Goal: Task Accomplishment & Management: Manage account settings

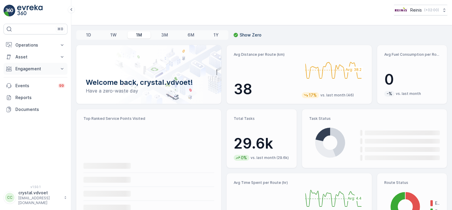
click at [28, 70] on p "Engagement" at bounding box center [35, 69] width 40 height 6
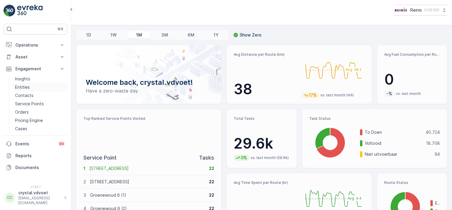
click at [25, 85] on p "Entities" at bounding box center [22, 87] width 15 height 6
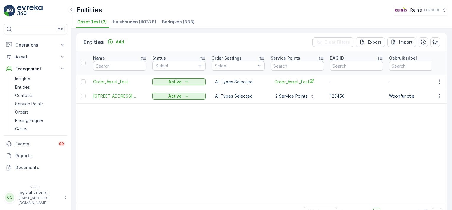
click at [162, 24] on span "Bedrijven (338)" at bounding box center [178, 22] width 33 height 6
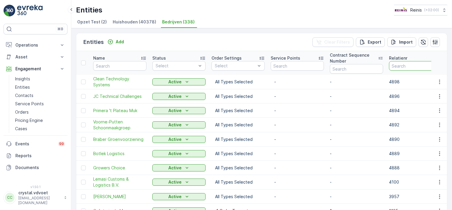
click at [394, 65] on input "number" at bounding box center [415, 65] width 53 height 9
type input "3139"
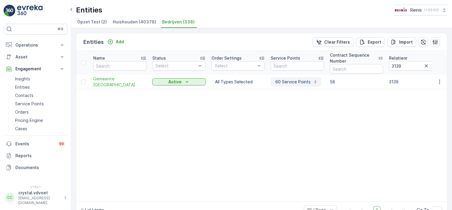
click at [304, 79] on p "60 Service Points" at bounding box center [292, 82] width 36 height 6
click at [114, 79] on span "Gemeente Nissewaard" at bounding box center [119, 82] width 53 height 12
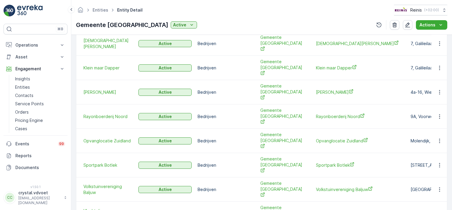
scroll to position [243, 0]
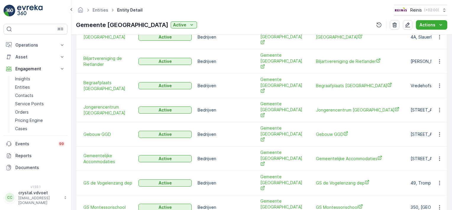
scroll to position [243, 0]
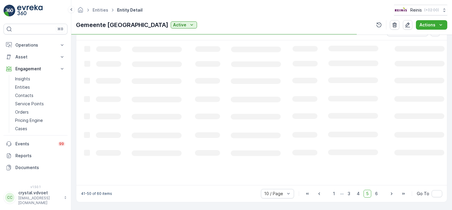
scroll to position [185, 0]
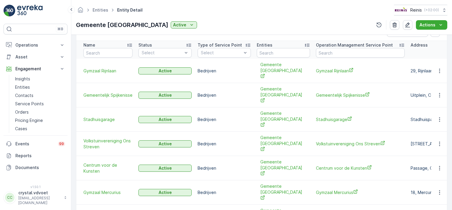
click at [320, 71] on td "Gymzaal Rijnlaan" at bounding box center [360, 71] width 95 height 24
click at [324, 69] on span "Gymzaal Rijnlaan" at bounding box center [360, 70] width 89 height 6
click at [335, 92] on span "Gemeentelijk Spijkenisse" at bounding box center [360, 95] width 89 height 6
click at [333, 116] on span "Stadhuisgarage" at bounding box center [360, 119] width 89 height 6
click at [331, 140] on span "Volkstuinvereniging Ons Streven" at bounding box center [360, 143] width 89 height 6
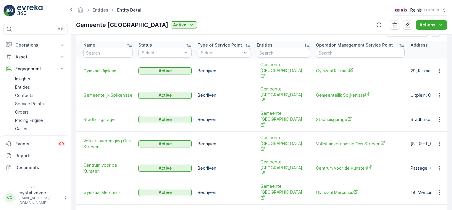
click at [343, 156] on td "Centrum voor de Kunsten" at bounding box center [360, 168] width 95 height 24
click at [342, 165] on span "Centrum voor de Kunsten" at bounding box center [360, 168] width 89 height 6
click at [437, 165] on icon "button" at bounding box center [440, 168] width 6 height 6
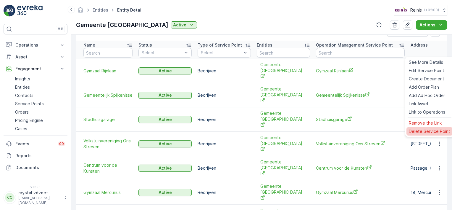
click at [434, 130] on span "Delete Service Point" at bounding box center [429, 131] width 41 height 6
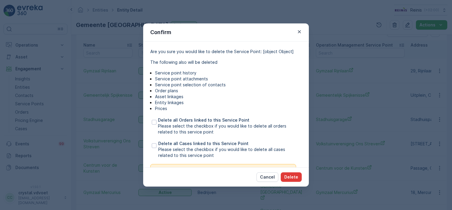
click at [294, 178] on p "Delete" at bounding box center [291, 177] width 14 height 6
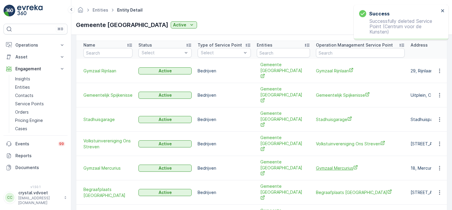
click at [334, 165] on span "Gymzaal Mercurius" at bounding box center [360, 168] width 89 height 6
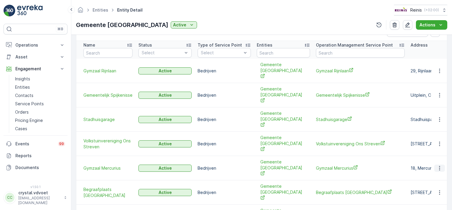
click at [438, 165] on icon "button" at bounding box center [440, 168] width 6 height 6
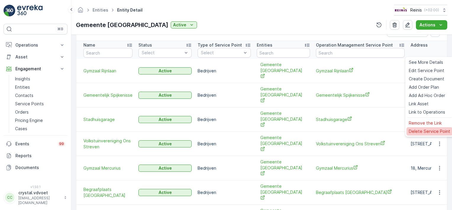
click at [434, 132] on span "Delete Service Point" at bounding box center [429, 131] width 41 height 6
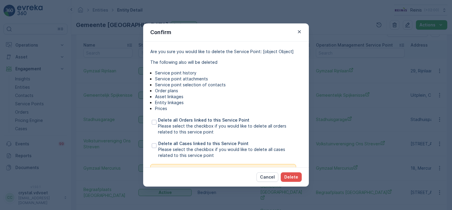
click at [302, 176] on div "Cancel Delete" at bounding box center [226, 176] width 166 height 19
click at [295, 176] on p "Delete" at bounding box center [291, 177] width 14 height 6
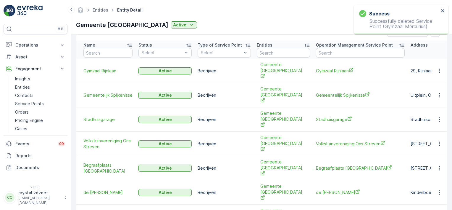
click at [343, 165] on span "Begraafplaats Hekelingen" at bounding box center [360, 168] width 89 height 6
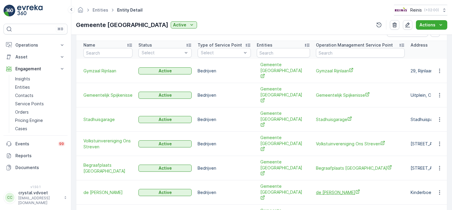
click at [327, 189] on span "de Trotse Pauw" at bounding box center [360, 192] width 89 height 6
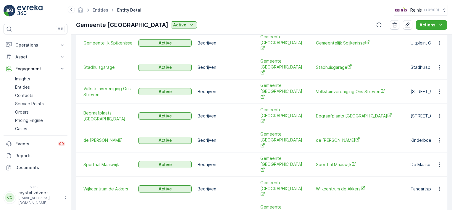
scroll to position [243, 0]
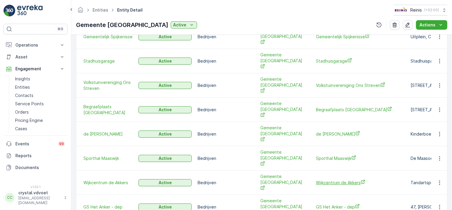
click at [331, 179] on span "Wijkcentrum de Akkers" at bounding box center [360, 182] width 89 height 6
click at [337, 203] on span "GS Het Anker - dep" at bounding box center [360, 206] width 89 height 6
click at [328, 203] on span "GS Het Anker - dep" at bounding box center [360, 206] width 89 height 6
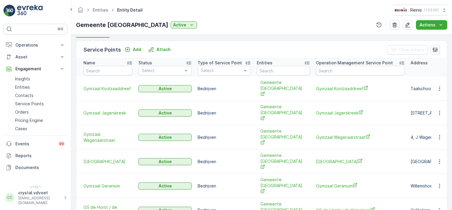
scroll to position [159, 0]
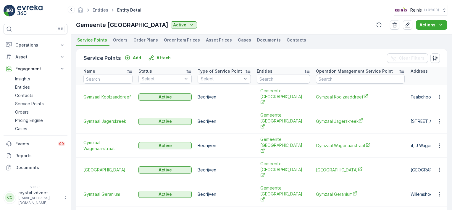
click at [346, 94] on span "Gymzaal Koolzaaddreef" at bounding box center [360, 97] width 89 height 6
click at [330, 118] on span "Gymzaal Jagerskreek" at bounding box center [360, 121] width 89 height 6
click at [329, 142] on span "Gymzaal Wagenaarstraat" at bounding box center [360, 145] width 89 height 6
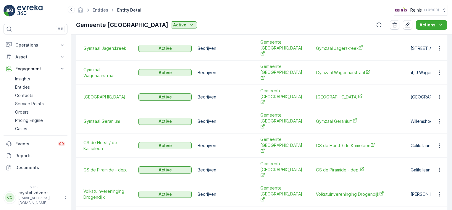
click at [327, 94] on span "Theater de Stoep" at bounding box center [360, 97] width 89 height 6
click at [339, 118] on span "Gymzaal Geranium" at bounding box center [360, 121] width 89 height 6
click at [322, 142] on span "GS de Horst / de Kameleon" at bounding box center [360, 145] width 89 height 6
click at [437, 142] on icon "button" at bounding box center [440, 145] width 6 height 6
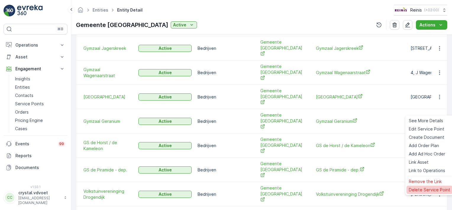
click at [441, 189] on span "Delete Service Point" at bounding box center [429, 189] width 41 height 6
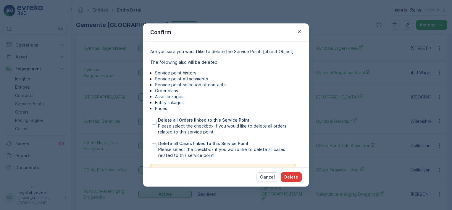
click at [292, 180] on button "Delete" at bounding box center [291, 176] width 21 height 9
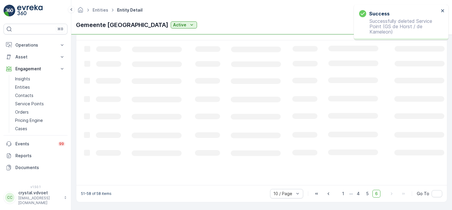
scroll to position [185, 0]
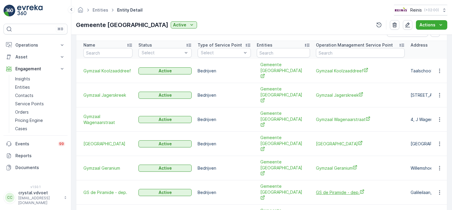
click at [333, 189] on span "GS de Piramide - dep." at bounding box center [360, 192] width 89 height 6
click at [439, 190] on icon "button" at bounding box center [439, 192] width 1 height 4
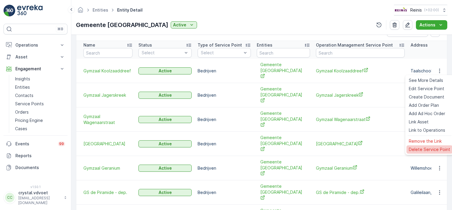
click at [424, 148] on span "Delete Service Point" at bounding box center [429, 149] width 41 height 6
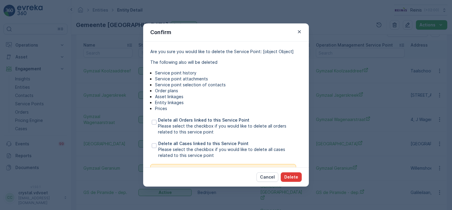
click at [293, 176] on p "Delete" at bounding box center [291, 177] width 14 height 6
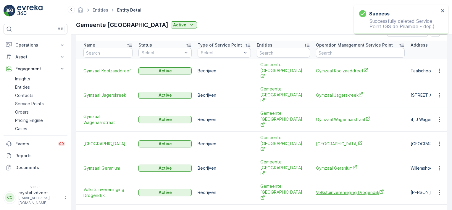
click at [330, 189] on span "Volkstuinvereninging Drogendijk" at bounding box center [360, 192] width 89 height 6
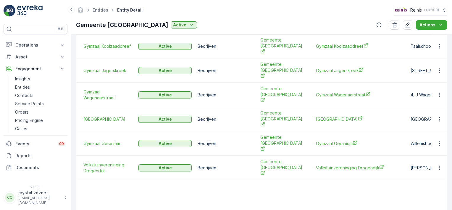
scroll to position [220, 0]
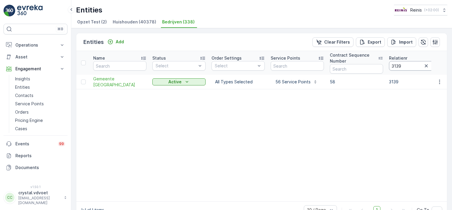
click at [406, 67] on input "3139" at bounding box center [415, 65] width 53 height 9
click at [428, 65] on icon "button" at bounding box center [426, 66] width 6 height 6
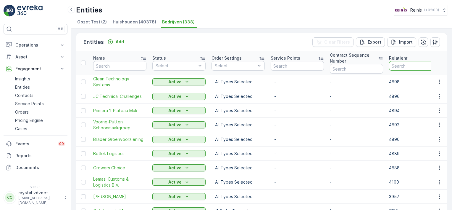
click at [409, 63] on input "number" at bounding box center [415, 65] width 53 height 9
type input "1"
type input "4852"
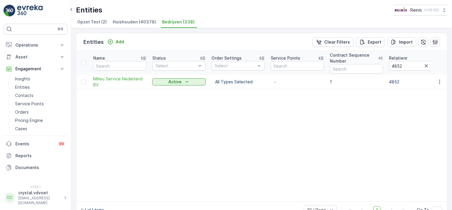
click at [331, 82] on p "1" at bounding box center [356, 82] width 53 height 6
click at [125, 83] on span "Milieu Service Nederland BV" at bounding box center [119, 82] width 53 height 12
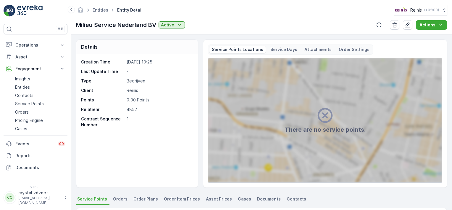
drag, startPoint x: 450, startPoint y: 62, endPoint x: 450, endPoint y: 88, distance: 26.3
click at [450, 88] on div "Details Creation Time 05.12.2024 10:25 Last Update Time - Type Bedrijven Client…" at bounding box center [261, 122] width 381 height 175
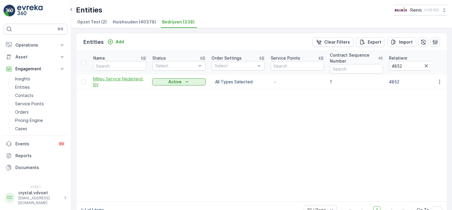
click at [120, 80] on span "Milieu Service Nederland BV" at bounding box center [119, 82] width 53 height 12
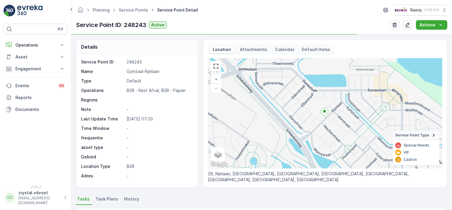
drag, startPoint x: 450, startPoint y: 48, endPoint x: 451, endPoint y: 75, distance: 26.9
click at [451, 75] on div "Details Service Point ID 248243 Name Gymzaal Rijnlaan Type Default Operations B…" at bounding box center [261, 122] width 381 height 175
click at [102, 199] on span "Task Plans" at bounding box center [107, 199] width 22 height 6
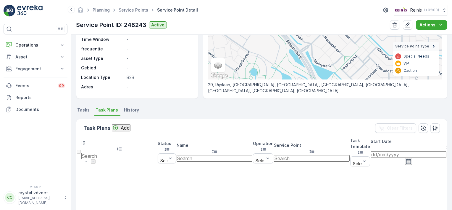
scroll to position [93, 0]
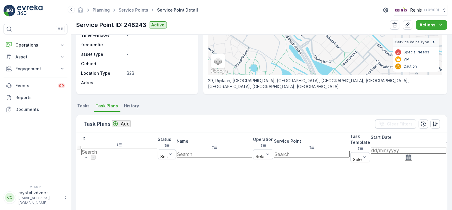
click at [118, 124] on icon "Add" at bounding box center [115, 123] width 5 height 5
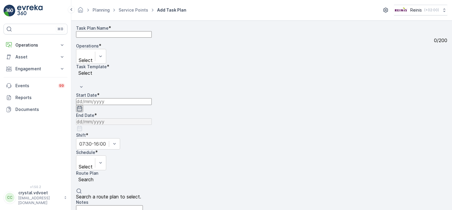
click at [112, 43] on div "0 / 200" at bounding box center [261, 40] width 371 height 5
click at [108, 38] on Name "Task Plan Name" at bounding box center [114, 34] width 76 height 7
type Name "Gymzaal Rijnlaan"
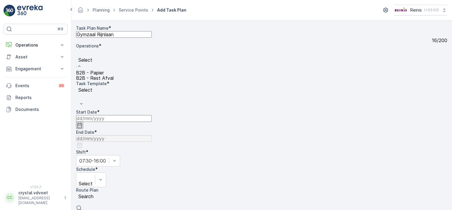
click at [114, 81] on span "B2B - Rest Afval" at bounding box center [95, 78] width 38 height 6
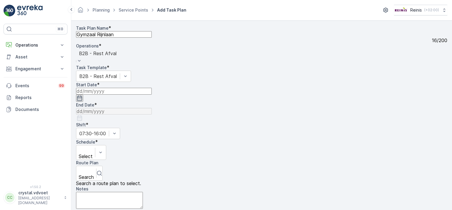
click at [82, 95] on icon "button" at bounding box center [79, 97] width 5 height 5
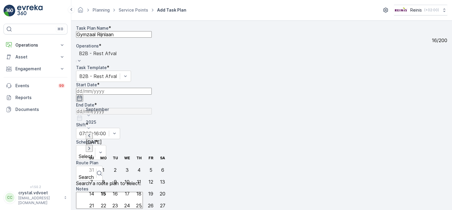
click at [92, 145] on icon "button" at bounding box center [89, 148] width 6 height 6
click at [148, 179] on div "10" at bounding box center [150, 181] width 5 height 5
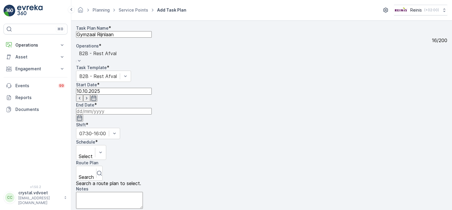
click at [82, 115] on icon "button" at bounding box center [79, 117] width 5 height 5
click at [180, 125] on icon at bounding box center [177, 128] width 6 height 6
click at [191, 199] on span "2030" at bounding box center [186, 202] width 10 height 6
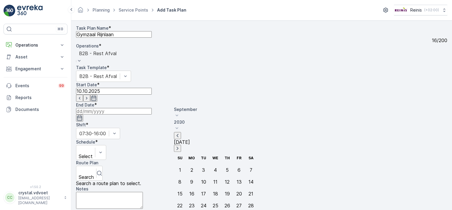
click at [196, 108] on p "September" at bounding box center [215, 109] width 83 height 6
click at [203, 185] on li "December" at bounding box center [192, 189] width 37 height 9
click at [180, 112] on icon at bounding box center [177, 115] width 6 height 6
click at [192, 187] on span "December" at bounding box center [191, 190] width 21 height 6
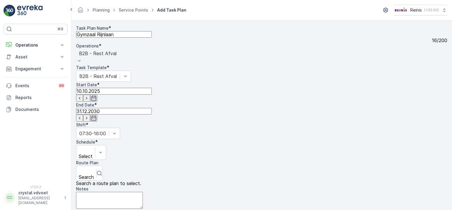
click at [105, 186] on div "Notes" at bounding box center [261, 189] width 371 height 6
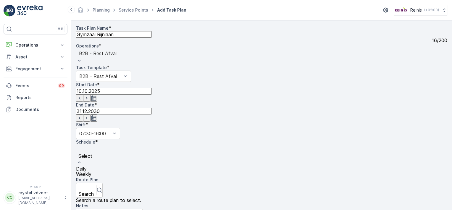
click at [95, 166] on div "Daily" at bounding box center [85, 168] width 19 height 5
click at [167, 165] on input "number" at bounding box center [129, 168] width 76 height 7
type input "14"
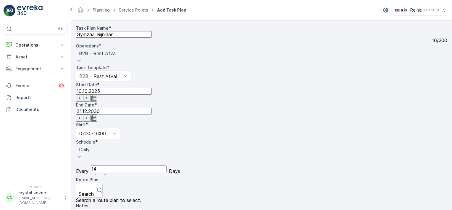
type textarea "1x 240 ltr rest Geen losvuil meenemen"
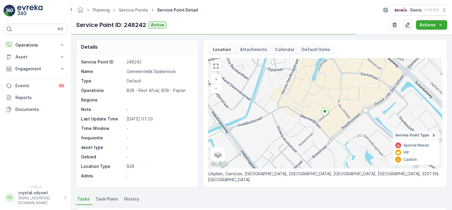
scroll to position [30, 0]
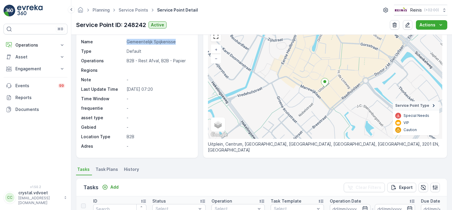
drag, startPoint x: 179, startPoint y: 41, endPoint x: 124, endPoint y: 41, distance: 54.4
click at [124, 41] on div "Name Gemeentelijk Spijkenisse" at bounding box center [136, 42] width 111 height 6
copy div "Gemeentelijk Spijkenisse"
click at [103, 168] on span "Task Plans" at bounding box center [107, 169] width 22 height 6
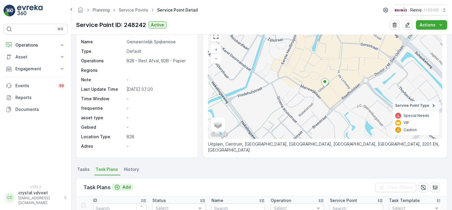
click at [120, 186] on div "Add" at bounding box center [122, 187] width 17 height 6
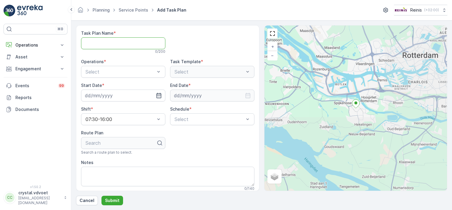
click at [99, 42] on Name "Task Plan Name" at bounding box center [123, 43] width 84 height 12
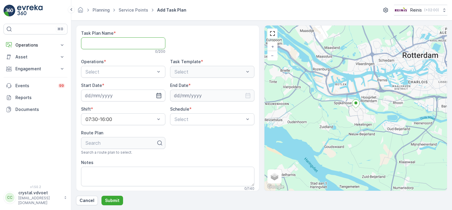
paste Name "Gemeentelijk Spijkenisse"
type Name "Gemeentelijk Spijkenisse"
click at [85, 203] on button "Cancel" at bounding box center [87, 199] width 22 height 9
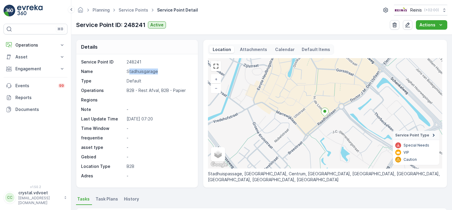
drag, startPoint x: 161, startPoint y: 70, endPoint x: 129, endPoint y: 72, distance: 31.4
click at [129, 72] on p "Stadhuisgarage" at bounding box center [159, 71] width 65 height 6
click at [177, 62] on p "248241" at bounding box center [159, 62] width 65 height 6
click at [156, 69] on p "Stadhuisgarage" at bounding box center [159, 71] width 65 height 6
click at [169, 70] on p "Stadhuisgarage" at bounding box center [159, 71] width 65 height 6
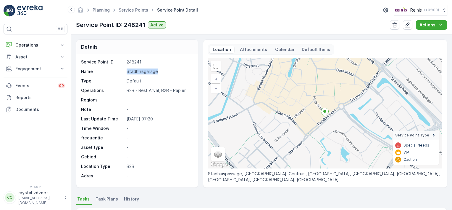
drag, startPoint x: 157, startPoint y: 72, endPoint x: 122, endPoint y: 72, distance: 35.2
click at [122, 72] on div "Name Stadhuisgarage" at bounding box center [136, 71] width 111 height 6
drag, startPoint x: 122, startPoint y: 72, endPoint x: 133, endPoint y: 71, distance: 11.3
copy div "Stadhuisgarage"
click at [108, 199] on span "Task Plans" at bounding box center [107, 199] width 22 height 6
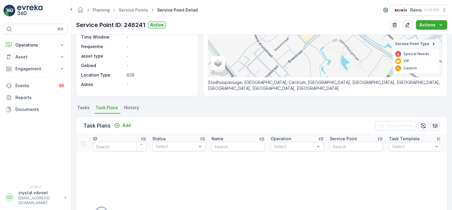
scroll to position [92, 0]
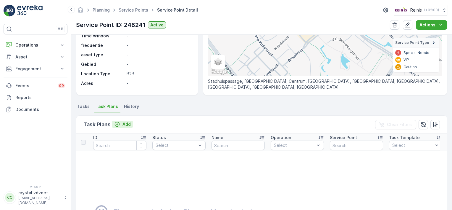
click at [128, 124] on p "Add" at bounding box center [127, 124] width 8 height 6
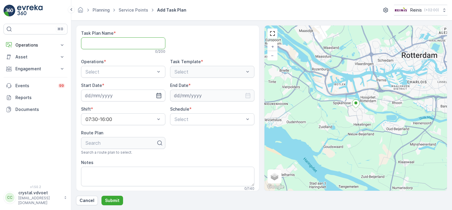
paste Name "Stadhuisgarage"
type Name "Stadhuisgarage"
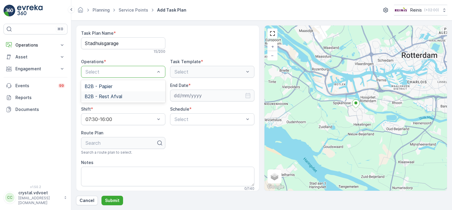
click at [137, 97] on div "B2B - Rest Afval" at bounding box center [123, 96] width 77 height 5
click at [157, 92] on input at bounding box center [123, 95] width 84 height 12
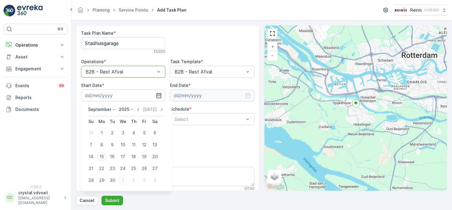
click at [123, 183] on div "1" at bounding box center [122, 179] width 9 height 9
type input "[DATE]"
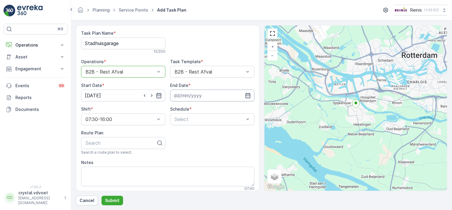
click at [178, 92] on input at bounding box center [212, 95] width 84 height 12
click at [202, 110] on icon at bounding box center [202, 109] width 6 height 6
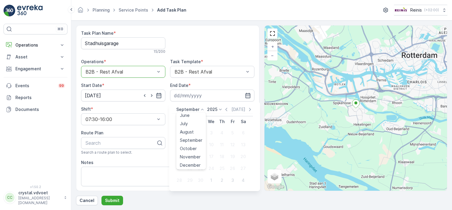
scroll to position [45, 0]
click at [197, 164] on span "December" at bounding box center [190, 164] width 21 height 6
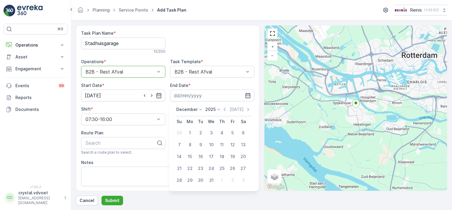
click at [216, 108] on icon at bounding box center [219, 109] width 6 height 6
click at [217, 165] on span "2030" at bounding box center [214, 164] width 10 height 6
click at [201, 178] on div "31" at bounding box center [200, 179] width 9 height 9
type input "[DATE]"
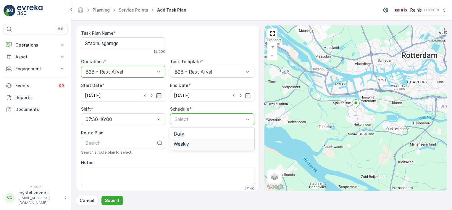
click at [189, 145] on div "Weekly" at bounding box center [212, 143] width 77 height 5
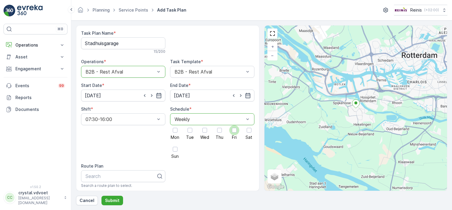
click at [235, 133] on div at bounding box center [234, 130] width 10 height 10
click at [234, 125] on input "Fri" at bounding box center [234, 125] width 0 height 0
drag, startPoint x: 452, startPoint y: 57, endPoint x: 428, endPoint y: 86, distance: 37.9
click at [451, 96] on form "Task Plan Name * Stadhuisgarage 15 / 200 Operations * option B2B - Rest Afval, …" at bounding box center [261, 114] width 381 height 189
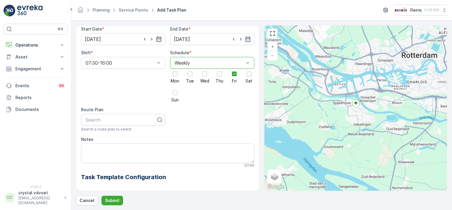
scroll to position [57, 0]
click at [113, 149] on textarea "Notes" at bounding box center [167, 153] width 173 height 20
type textarea "2x 240 ltr rest"
click at [109, 200] on p "Submit" at bounding box center [112, 200] width 14 height 6
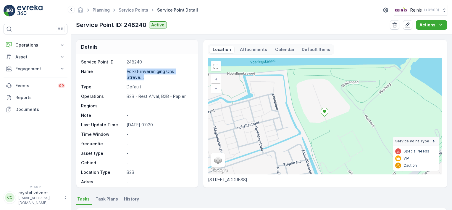
drag, startPoint x: 127, startPoint y: 71, endPoint x: 192, endPoint y: 70, distance: 65.1
click at [192, 70] on div "Service Point ID 248240 Name Volkstuinvereniging Ons Streve... Type Default Ope…" at bounding box center [137, 120] width 122 height 133
drag, startPoint x: 192, startPoint y: 70, endPoint x: 188, endPoint y: 70, distance: 3.6
copy p "Volkstuinvereniging Ons Streve..."
click at [97, 200] on span "Task Plans" at bounding box center [107, 199] width 22 height 6
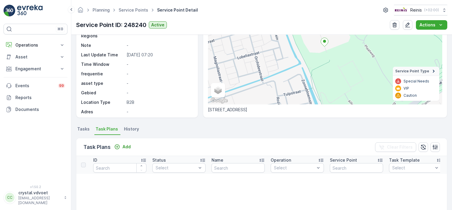
scroll to position [72, 0]
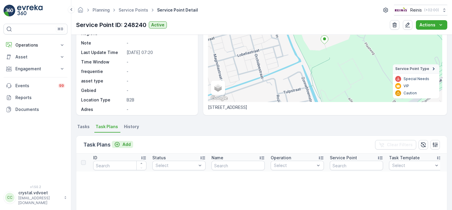
click at [127, 143] on p "Add" at bounding box center [127, 144] width 8 height 6
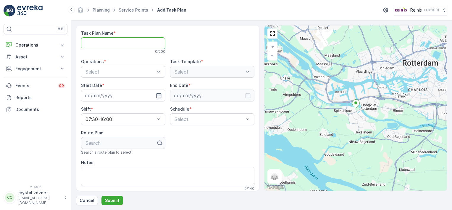
click at [116, 43] on Name "Task Plan Name" at bounding box center [123, 43] width 84 height 12
paste Name "Volkstuinvereniging Ons Streve..."
click at [160, 45] on Name "Volkstuinvereniging Ons Streve..." at bounding box center [123, 43] width 84 height 12
type Name "Volkstuinvereniging Ons Streven"
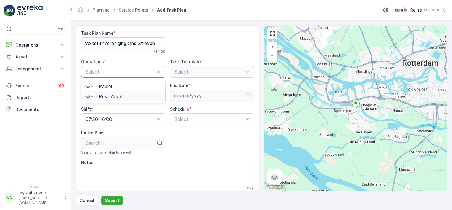
click at [122, 95] on div "B2B - Rest Afval" at bounding box center [123, 96] width 77 height 5
click at [156, 96] on icon "button" at bounding box center [158, 95] width 5 height 5
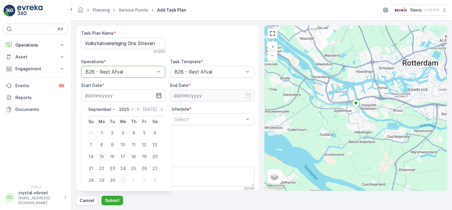
click at [123, 180] on div "1" at bounding box center [122, 179] width 9 height 9
type input "[DATE]"
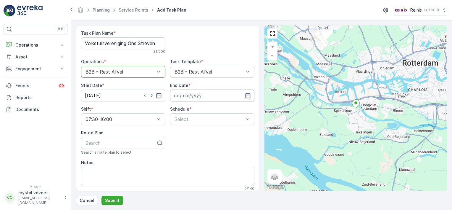
click at [205, 100] on input at bounding box center [212, 95] width 84 height 12
click at [199, 107] on icon at bounding box center [202, 109] width 6 height 6
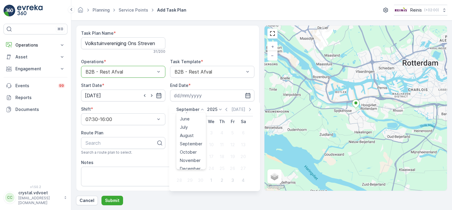
scroll to position [45, 0]
click at [192, 162] on span "December" at bounding box center [190, 164] width 21 height 6
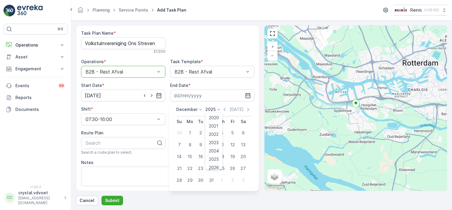
click at [218, 109] on icon at bounding box center [218, 109] width 3 height 1
drag, startPoint x: 222, startPoint y: 121, endPoint x: 220, endPoint y: 127, distance: 6.2
click at [220, 127] on ul "2020 2021 2022 2023 2024 2025 2026 2027 2028 2029 2030" at bounding box center [213, 140] width 17 height 57
click at [215, 165] on span "2030" at bounding box center [214, 164] width 10 height 6
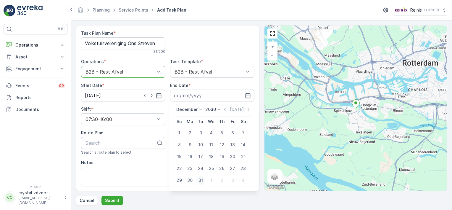
click at [200, 179] on div "31" at bounding box center [200, 179] width 9 height 9
type input "[DATE]"
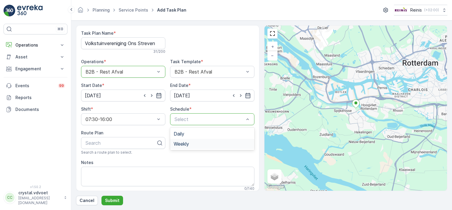
click at [194, 142] on div "Weekly" at bounding box center [212, 143] width 77 height 5
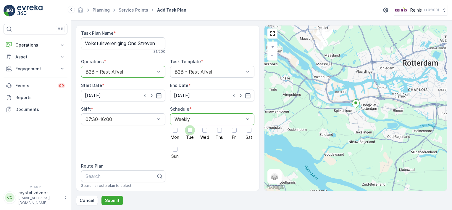
click at [188, 128] on div at bounding box center [190, 130] width 5 height 5
click at [190, 125] on input "Tue" at bounding box center [190, 125] width 0 height 0
click at [234, 131] on div at bounding box center [234, 130] width 5 height 5
click at [234, 125] on input "Fri" at bounding box center [234, 125] width 0 height 0
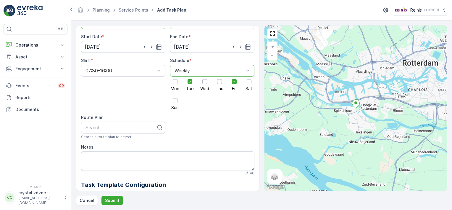
scroll to position [51, 0]
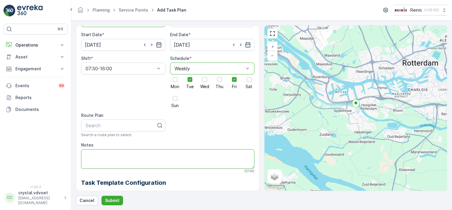
click at [101, 155] on textarea "Notes" at bounding box center [167, 159] width 173 height 20
type textarea "2"
type textarea "5x 1100 ltr rest"
click at [114, 197] on p "Submit" at bounding box center [112, 200] width 14 height 6
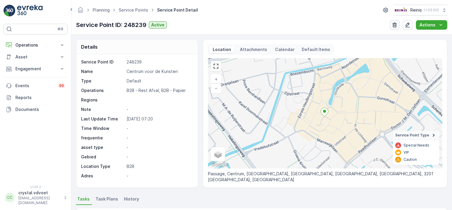
click at [397, 25] on icon "button" at bounding box center [395, 25] width 6 height 6
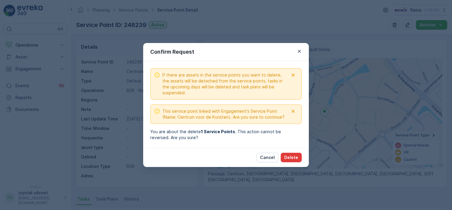
click at [296, 156] on p "Delete" at bounding box center [291, 157] width 14 height 6
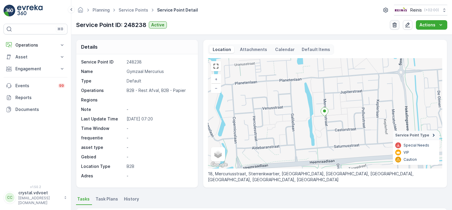
click at [394, 27] on icon "button" at bounding box center [395, 24] width 4 height 5
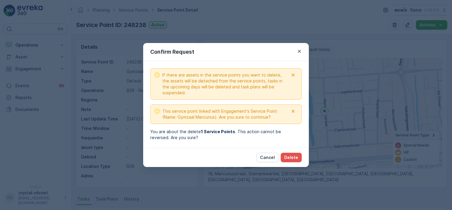
click at [294, 144] on div "If there are assets in the service points you want to delete, the assets will b…" at bounding box center [226, 104] width 166 height 86
click at [294, 157] on p "Delete" at bounding box center [291, 157] width 14 height 6
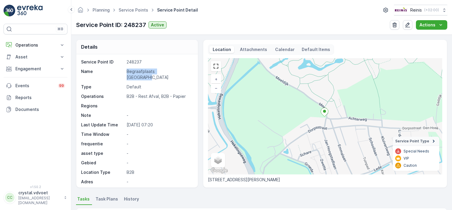
drag, startPoint x: 179, startPoint y: 71, endPoint x: 125, endPoint y: 72, distance: 53.9
click at [125, 72] on div "Name Begraafplaats Hekelingen" at bounding box center [136, 74] width 111 height 12
copy div "Begraafplaats Hekelingen"
click at [103, 194] on li "Task Plans" at bounding box center [107, 199] width 26 height 10
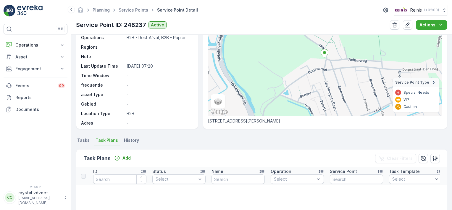
scroll to position [63, 0]
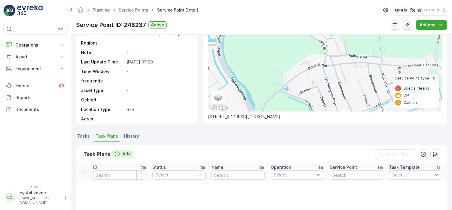
click at [126, 153] on p "Add" at bounding box center [127, 154] width 8 height 6
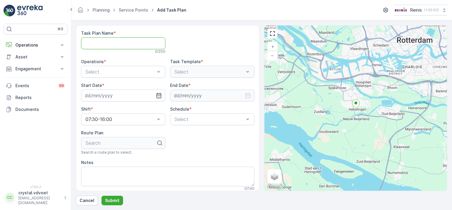
paste Name "Begraafplaats Hekelingen"
type Name "Begraafplaats Hekelingen"
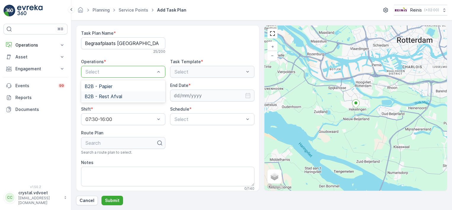
click at [140, 94] on div "B2B - Rest Afval" at bounding box center [123, 96] width 77 height 5
click at [156, 96] on icon "button" at bounding box center [159, 95] width 6 height 6
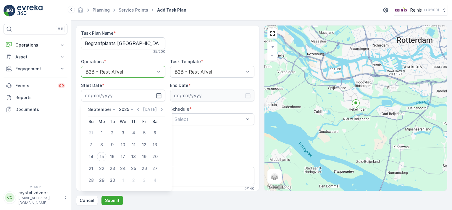
click at [113, 108] on icon at bounding box center [114, 109] width 6 height 6
click at [106, 149] on span "October" at bounding box center [100, 148] width 17 height 6
click at [113, 179] on div "28" at bounding box center [112, 179] width 9 height 9
type input "28.10.2025"
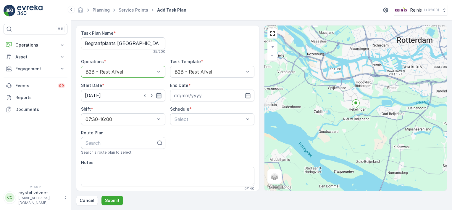
click at [158, 96] on icon "button" at bounding box center [159, 95] width 6 height 6
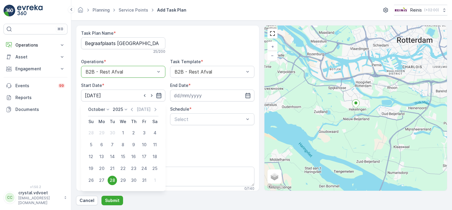
click at [158, 96] on icon "button" at bounding box center [159, 95] width 6 height 6
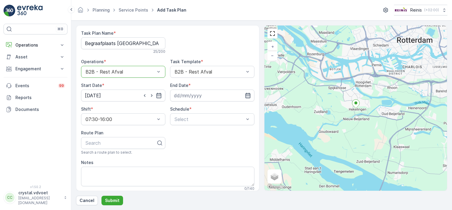
click at [247, 96] on icon "button" at bounding box center [248, 95] width 6 height 6
click at [202, 111] on icon at bounding box center [202, 109] width 6 height 6
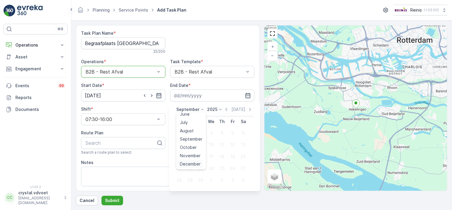
click at [201, 162] on div "December" at bounding box center [190, 163] width 25 height 8
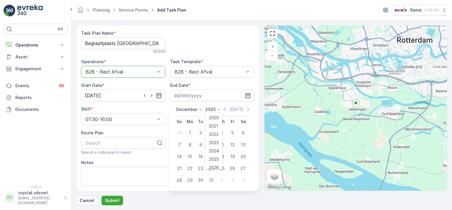
click at [220, 109] on icon at bounding box center [219, 109] width 6 height 6
click at [215, 163] on span "2030" at bounding box center [214, 164] width 10 height 6
click at [199, 179] on div "31" at bounding box center [200, 179] width 9 height 9
type input "[DATE]"
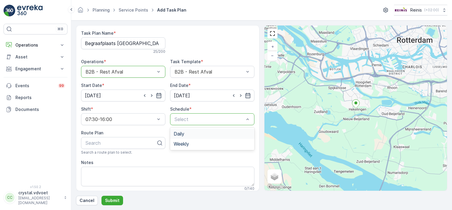
click at [196, 134] on div "Daily" at bounding box center [212, 133] width 77 height 5
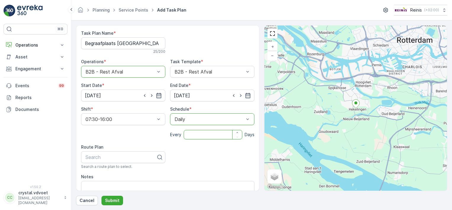
click at [203, 134] on input "number" at bounding box center [213, 134] width 59 height 9
type input "28"
click at [90, 182] on textarea "Notes" at bounding box center [167, 191] width 173 height 20
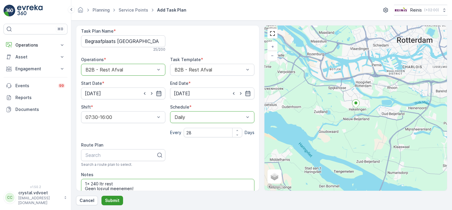
type textarea "1x 240 ltr rest Geen losvuil meenemen!"
click at [111, 201] on p "Submit" at bounding box center [112, 200] width 14 height 6
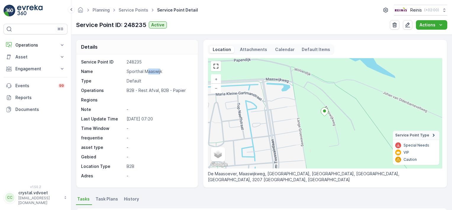
drag, startPoint x: 161, startPoint y: 72, endPoint x: 152, endPoint y: 70, distance: 9.7
click at [152, 70] on p "Sporthal Maaswijk" at bounding box center [159, 71] width 65 height 6
drag, startPoint x: 152, startPoint y: 70, endPoint x: 127, endPoint y: 71, distance: 24.3
click at [127, 71] on p "Sporthal Maaswijk" at bounding box center [159, 71] width 65 height 6
click at [128, 72] on p "Sporthal Maaswijk" at bounding box center [159, 71] width 65 height 6
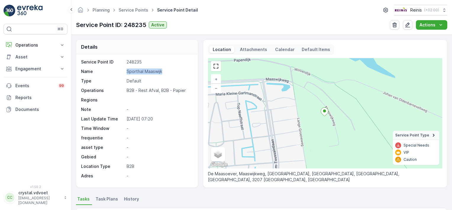
copy p "Sporthal Maaswijk"
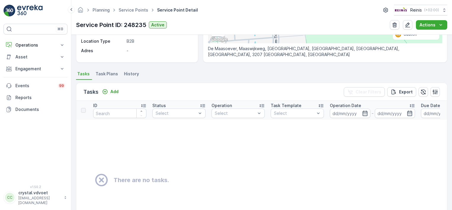
scroll to position [126, 0]
click at [103, 70] on span "Task Plans" at bounding box center [107, 73] width 22 height 6
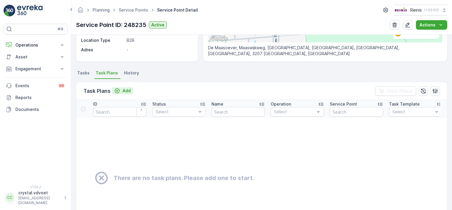
click at [122, 91] on div "Add" at bounding box center [122, 91] width 17 height 6
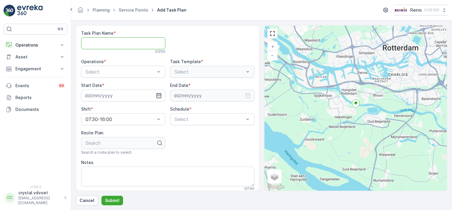
paste Name "Sporthal Maaswijk"
type Name "Sporthal Maaswijk"
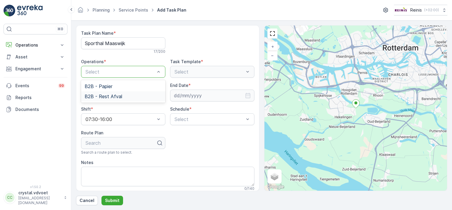
click at [117, 96] on span "B2B - Rest Afval" at bounding box center [104, 96] width 38 height 5
click at [157, 94] on icon "button" at bounding box center [159, 95] width 6 height 6
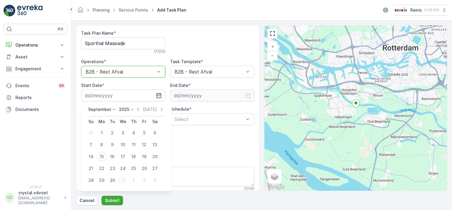
click at [121, 178] on div "1" at bounding box center [122, 179] width 9 height 9
type input "[DATE]"
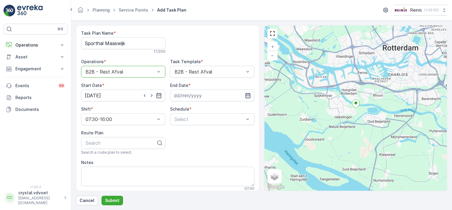
click at [249, 94] on icon "button" at bounding box center [247, 95] width 5 height 5
click at [200, 109] on icon at bounding box center [202, 109] width 6 height 6
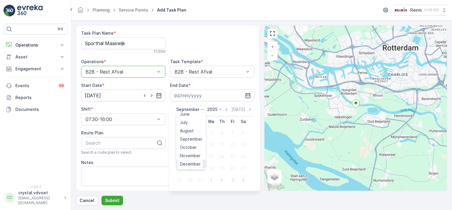
click at [198, 162] on span "December" at bounding box center [190, 164] width 21 height 6
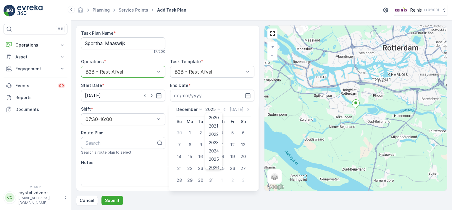
click at [217, 109] on icon at bounding box center [219, 109] width 6 height 6
click at [212, 166] on span "2030" at bounding box center [214, 164] width 10 height 6
click at [200, 181] on div "31" at bounding box center [200, 179] width 9 height 9
type input "[DATE]"
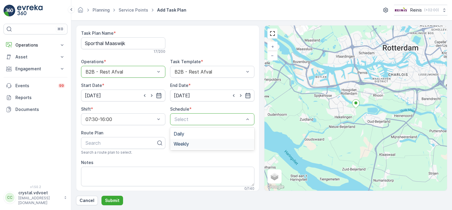
click at [186, 144] on span "Weekly" at bounding box center [181, 143] width 15 height 5
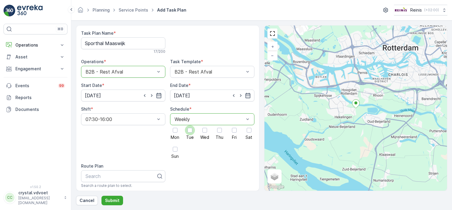
click at [189, 130] on div at bounding box center [190, 130] width 5 height 5
click at [190, 125] on input "Tue" at bounding box center [190, 125] width 0 height 0
click at [234, 131] on div at bounding box center [234, 130] width 5 height 5
click at [234, 125] on input "Fri" at bounding box center [234, 125] width 0 height 0
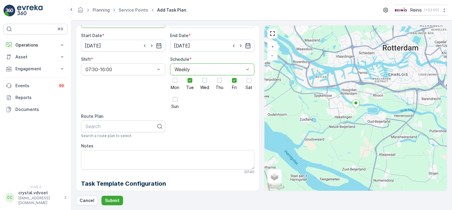
scroll to position [50, 0]
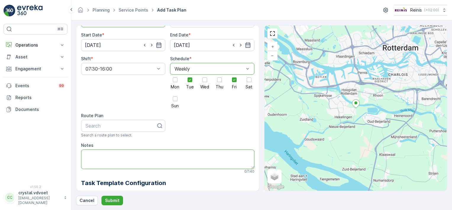
click at [103, 155] on textarea "Notes" at bounding box center [167, 159] width 173 height 20
type textarea "1x 240 ltr rest Geen losvuil meenemen!"
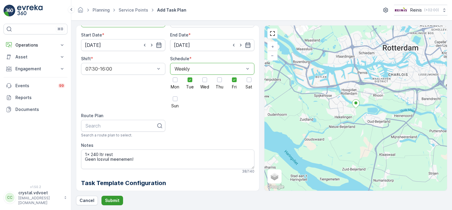
click at [112, 199] on p "Submit" at bounding box center [112, 200] width 14 height 6
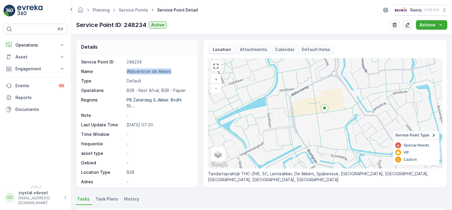
drag, startPoint x: 173, startPoint y: 72, endPoint x: 127, endPoint y: 72, distance: 45.6
click at [127, 72] on p "Wijkcentrum de Akkers" at bounding box center [159, 71] width 65 height 6
copy p "Wijkcentrum de Akkers"
click at [107, 196] on span "Task Plans" at bounding box center [107, 199] width 22 height 6
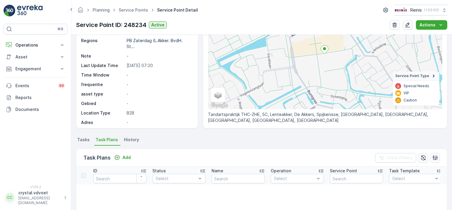
scroll to position [59, 0]
click at [123, 153] on button "Add" at bounding box center [122, 156] width 21 height 7
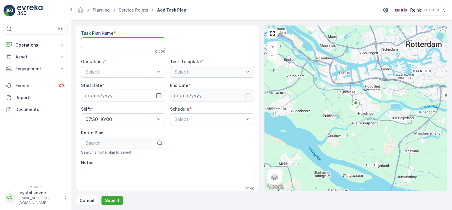
paste Name "Wijkcentrum de Akkers"
type Name "Wijkcentrum de Akkers"
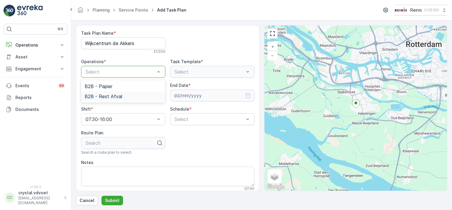
click at [130, 95] on div "B2B - Rest Afval" at bounding box center [123, 96] width 77 height 5
click at [154, 95] on input at bounding box center [123, 95] width 84 height 12
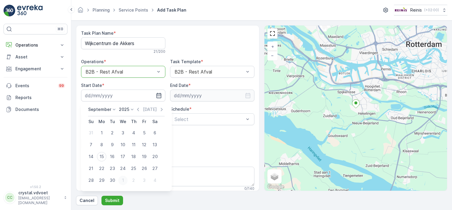
click at [123, 180] on div "1" at bounding box center [122, 179] width 9 height 9
type input "[DATE]"
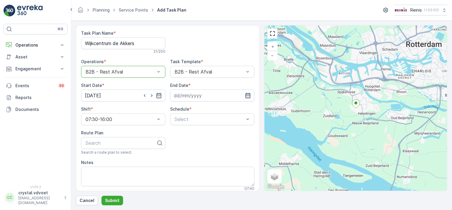
click at [247, 97] on icon "button" at bounding box center [247, 95] width 5 height 5
click at [199, 110] on icon at bounding box center [202, 109] width 6 height 6
click at [207, 125] on th "We" at bounding box center [211, 121] width 11 height 11
click at [200, 109] on icon at bounding box center [202, 109] width 6 height 6
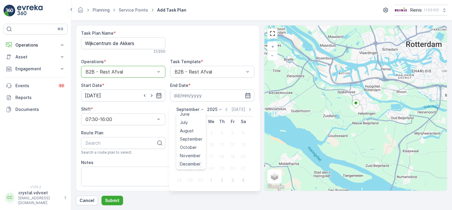
click at [195, 163] on span "December" at bounding box center [190, 164] width 21 height 6
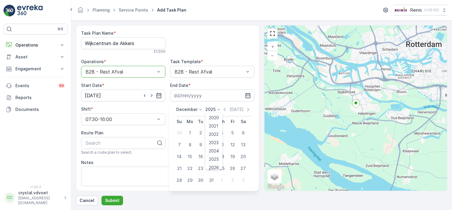
click at [217, 110] on icon at bounding box center [219, 109] width 6 height 6
drag, startPoint x: 222, startPoint y: 123, endPoint x: 222, endPoint y: 153, distance: 29.9
click at [222, 153] on ul "2020 2021 2022 2023 2024 2025 2026 2027 2028 2029 2030" at bounding box center [213, 140] width 17 height 57
click at [219, 165] on div "2030" at bounding box center [214, 163] width 15 height 8
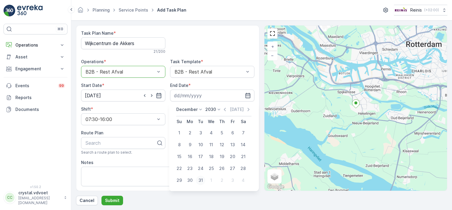
click at [201, 179] on div "31" at bounding box center [200, 179] width 9 height 9
type input "[DATE]"
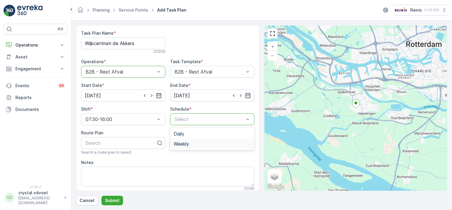
click at [191, 142] on div "Weekly" at bounding box center [212, 143] width 77 height 5
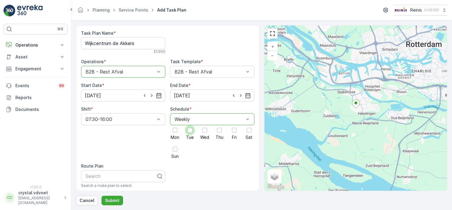
click at [186, 133] on div at bounding box center [190, 130] width 10 height 10
click at [190, 125] on input "Tue" at bounding box center [190, 125] width 0 height 0
click at [233, 135] on span "Fri" at bounding box center [234, 137] width 5 height 4
click at [234, 125] on input "Fri" at bounding box center [234, 125] width 0 height 0
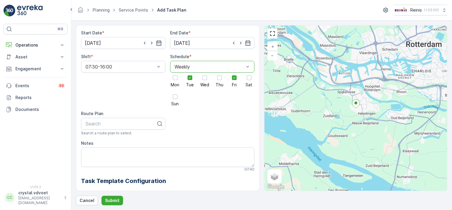
scroll to position [53, 0]
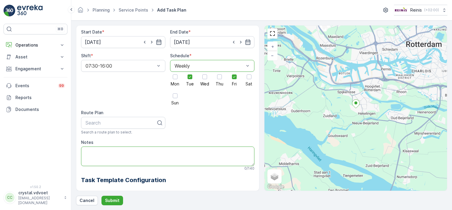
click at [109, 149] on textarea "Notes" at bounding box center [167, 156] width 173 height 20
type textarea "1x 240 ltr rest 1x 1100 ltr rest"
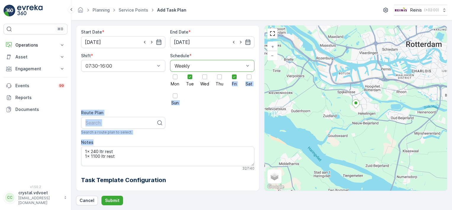
drag, startPoint x: 257, startPoint y: 136, endPoint x: 257, endPoint y: 94, distance: 42.6
click at [257, 94] on div "Task Plan Name * Wijkcentrum de Akkers 21 / 200 Operations * option B2B - Rest …" at bounding box center [167, 107] width 183 height 165
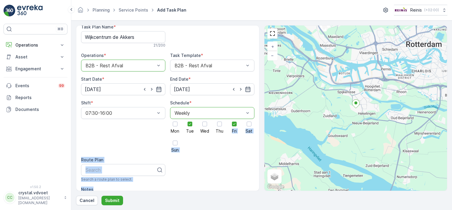
scroll to position [6, 0]
click at [109, 199] on p "Submit" at bounding box center [112, 200] width 14 height 6
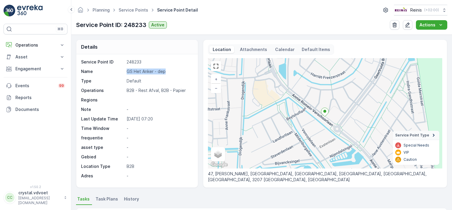
drag, startPoint x: 168, startPoint y: 69, endPoint x: 125, endPoint y: 72, distance: 42.4
click at [125, 72] on div "Name GS Het Anker - dep" at bounding box center [136, 71] width 111 height 6
copy p "GS Het Anker - dep"
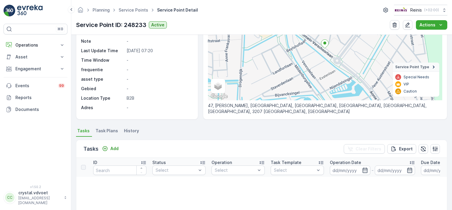
scroll to position [70, 0]
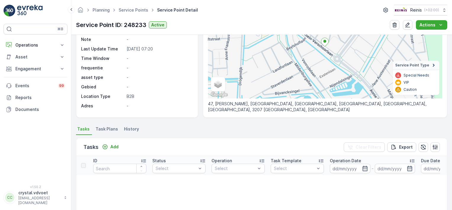
click at [104, 128] on span "Task Plans" at bounding box center [107, 129] width 22 height 6
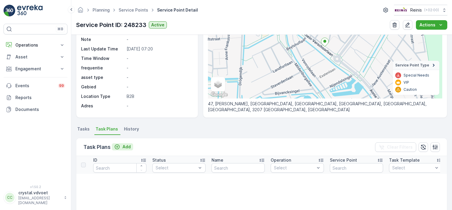
click at [123, 147] on p "Add" at bounding box center [127, 147] width 8 height 6
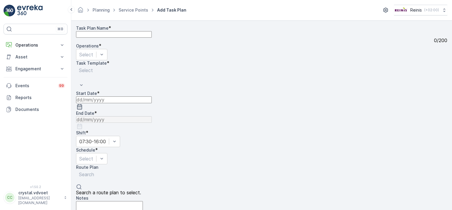
click at [110, 38] on Name "Task Plan Name" at bounding box center [114, 34] width 76 height 7
paste Name "GS Het Anker - dep"
type Name "GS Het Anker - dep"
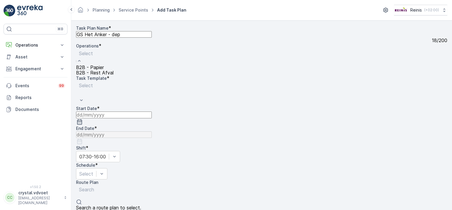
click at [114, 75] on span "B2B - Rest Afval" at bounding box center [95, 73] width 38 height 6
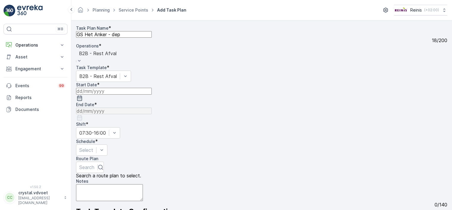
click at [83, 95] on icon "button" at bounding box center [80, 98] width 6 height 6
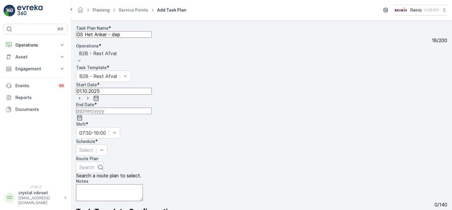
click at [83, 115] on icon "button" at bounding box center [80, 118] width 6 height 6
click at [180, 112] on icon at bounding box center [177, 115] width 6 height 6
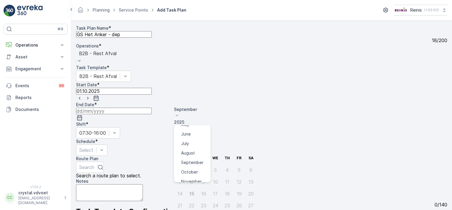
scroll to position [45, 0]
click at [199, 187] on span "December" at bounding box center [191, 190] width 21 height 6
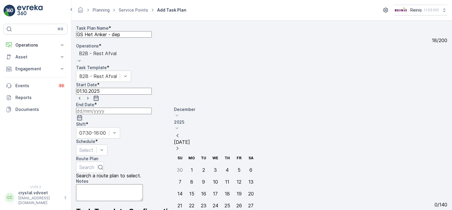
click at [180, 125] on icon at bounding box center [177, 128] width 6 height 6
click at [191, 199] on span "2030" at bounding box center [186, 202] width 10 height 6
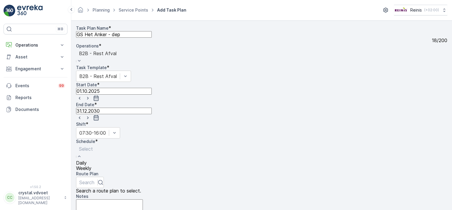
click at [91, 165] on span "Weekly" at bounding box center [83, 168] width 15 height 6
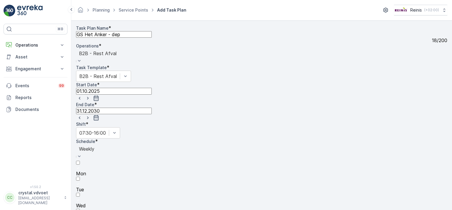
click at [192, 181] on div at bounding box center [261, 183] width 371 height 5
click at [80, 176] on input "Tue" at bounding box center [78, 178] width 4 height 4
drag, startPoint x: 259, startPoint y: 118, endPoint x: 259, endPoint y: 136, distance: 17.8
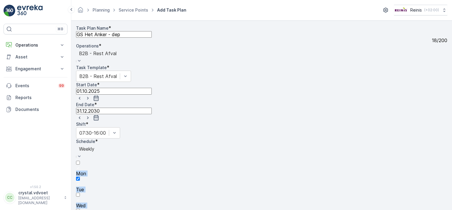
click at [259, 136] on div "Task Plan Name * GS Het Anker - dep 18 / 200 Operations * option B2B - Rest Afv…" at bounding box center [261, 178] width 371 height 306
drag, startPoint x: 128, startPoint y: 159, endPoint x: 124, endPoint y: 160, distance: 4.5
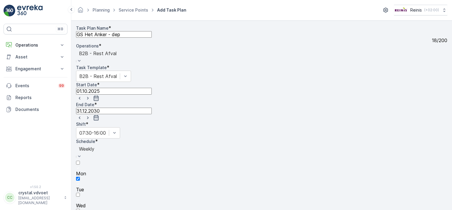
type textarea "1x 660 ltr rest"
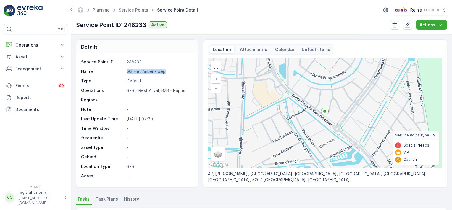
drag, startPoint x: 166, startPoint y: 72, endPoint x: 127, endPoint y: 72, distance: 39.1
click at [127, 72] on p "GS Het Anker - dep" at bounding box center [159, 71] width 65 height 6
copy p "GS Het Anker - dep"
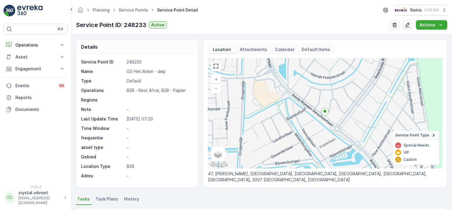
drag, startPoint x: 450, startPoint y: 52, endPoint x: 452, endPoint y: 90, distance: 38.5
click at [452, 90] on html "⌘B Operations Insights Planning Routes & Tasks Cockpit Settings Asset Assets Ac…" at bounding box center [226, 105] width 452 height 210
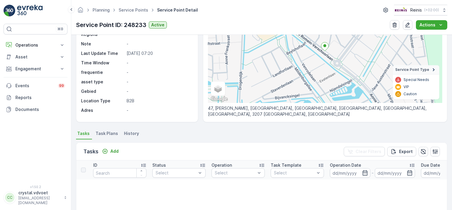
scroll to position [104, 0]
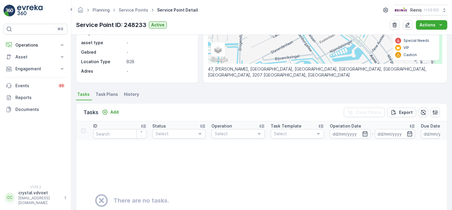
click at [106, 92] on span "Task Plans" at bounding box center [107, 94] width 22 height 6
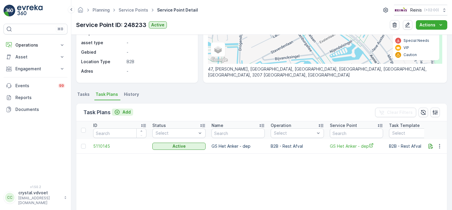
click at [121, 112] on div "Add" at bounding box center [122, 112] width 17 height 6
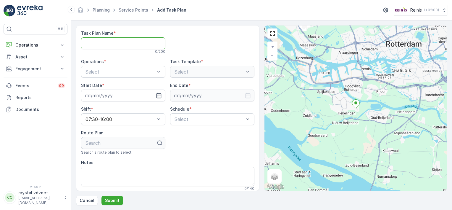
click at [104, 43] on Name "Task Plan Name" at bounding box center [123, 43] width 84 height 12
paste Name "GS Het Anker - dep"
type Name "GS Het Anker - dep"
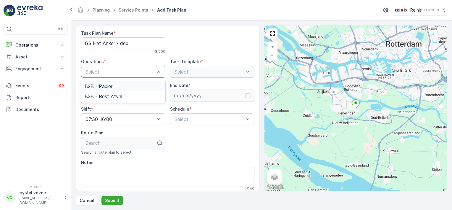
click at [113, 86] on div "B2B - Papier" at bounding box center [123, 85] width 77 height 5
click at [157, 95] on icon "button" at bounding box center [159, 95] width 6 height 6
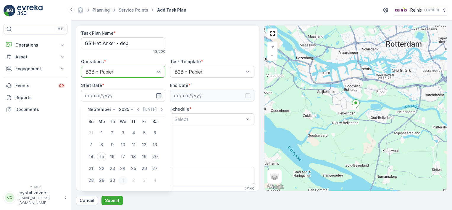
click at [121, 181] on div "1" at bounding box center [122, 179] width 9 height 9
type input "01.10.2025"
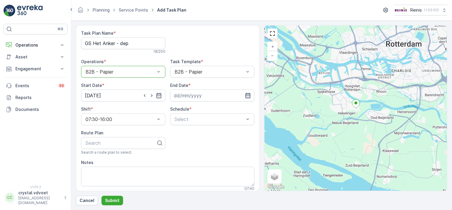
click at [246, 95] on icon "button" at bounding box center [247, 95] width 5 height 5
click at [199, 110] on icon at bounding box center [202, 109] width 6 height 6
drag, startPoint x: 205, startPoint y: 122, endPoint x: 205, endPoint y: 145, distance: 22.8
click at [205, 145] on ul "January February March April May June July August September October November De…" at bounding box center [191, 140] width 30 height 57
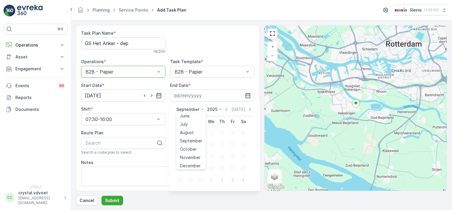
scroll to position [44, 0]
click at [200, 163] on span "December" at bounding box center [190, 165] width 21 height 6
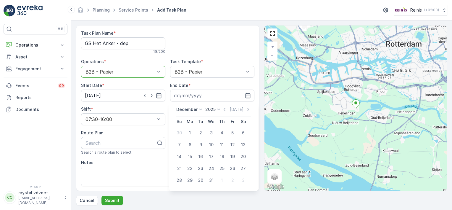
click at [219, 106] on div "[DATE] [DATE] Su Mo Tu We Th Fr Sa 30 1 2 3 4 5 6 7 8 9 10 11 12 13 14 15 16 17…" at bounding box center [213, 145] width 89 height 89
click at [218, 109] on icon at bounding box center [218, 109] width 3 height 1
click at [218, 160] on div "2030" at bounding box center [214, 163] width 15 height 8
click at [197, 179] on div "31" at bounding box center [200, 179] width 9 height 9
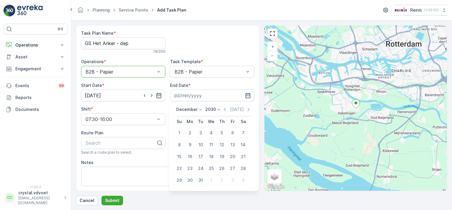
type input "[DATE]"
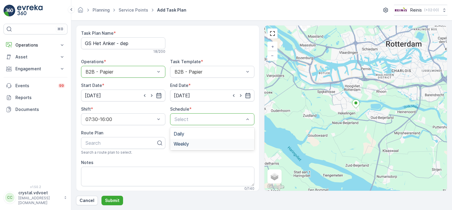
click at [202, 142] on div "Weekly" at bounding box center [212, 143] width 77 height 5
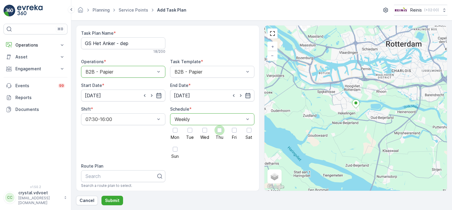
click at [219, 130] on div at bounding box center [219, 130] width 5 height 5
click at [220, 125] on input "Thu" at bounding box center [220, 125] width 0 height 0
drag, startPoint x: 260, startPoint y: 112, endPoint x: 258, endPoint y: 121, distance: 9.2
click at [258, 121] on div "Task Plan Name * GS Het Anker - dep 18 / 200 Operations * option B2B - Papier, …" at bounding box center [261, 107] width 371 height 165
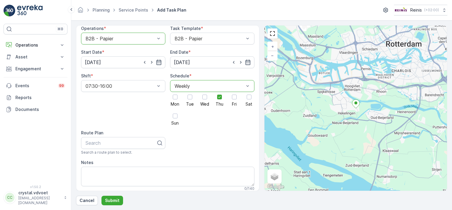
scroll to position [35, 0]
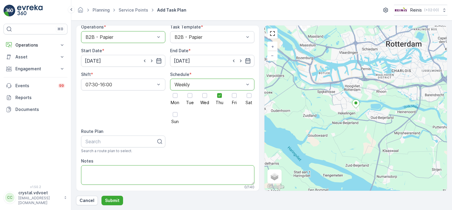
click at [88, 167] on textarea "Notes" at bounding box center [167, 175] width 173 height 20
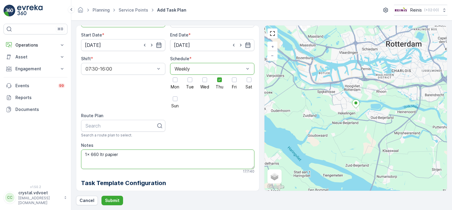
scroll to position [58, 0]
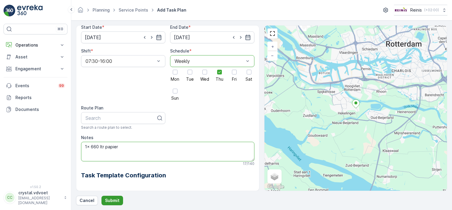
type textarea "1x 660 ltr papier"
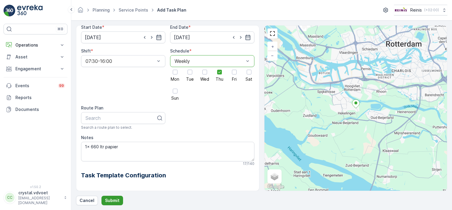
click at [116, 198] on p "Submit" at bounding box center [112, 200] width 14 height 6
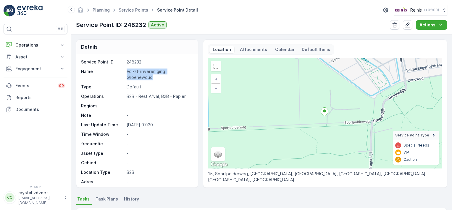
drag, startPoint x: 191, startPoint y: 72, endPoint x: 127, endPoint y: 71, distance: 63.9
click at [127, 71] on p "Volkstuinvereniging Groenewoud" at bounding box center [159, 74] width 65 height 12
click at [127, 71] on div "Name Volkstuinvereniging Groenewoud" at bounding box center [136, 74] width 111 height 12
copy p "Volkstuinvereniging Groenewoud"
drag, startPoint x: 450, startPoint y: 109, endPoint x: 450, endPoint y: 119, distance: 10.1
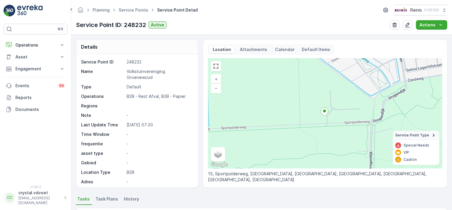
click at [450, 119] on div "Details Service Point ID 248232 Name Volkstuinvereniging Groenewoud Type Defaul…" at bounding box center [261, 122] width 381 height 175
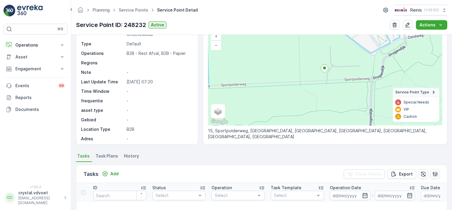
scroll to position [44, 0]
click at [107, 157] on li "Task Plans" at bounding box center [107, 156] width 26 height 10
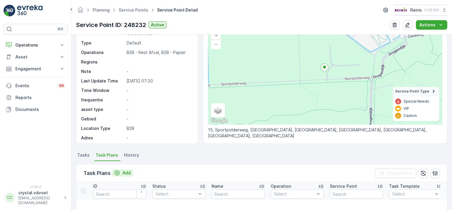
click at [120, 172] on div "Add" at bounding box center [122, 173] width 17 height 6
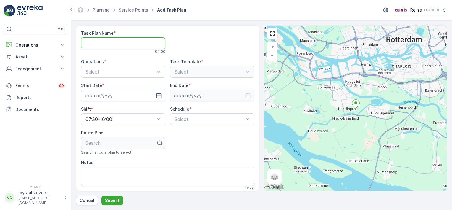
paste Name "Volkstuinvereniging Groenewoud"
type Name "Volkstuinvereniging Groenewoud"
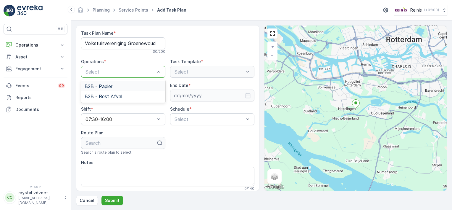
click at [156, 67] on div at bounding box center [159, 71] width 6 height 11
click at [125, 96] on div "B2B - Rest Afval" at bounding box center [123, 96] width 77 height 5
click at [159, 96] on icon "button" at bounding box center [159, 95] width 6 height 6
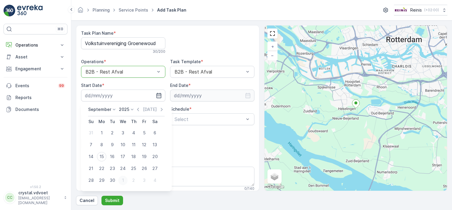
click at [123, 180] on div "1" at bounding box center [122, 179] width 9 height 9
type input "[DATE]"
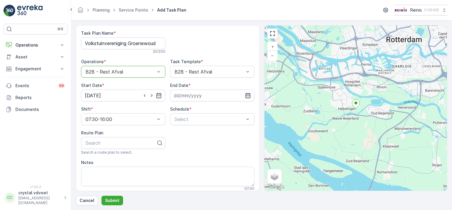
click at [245, 94] on icon "button" at bounding box center [248, 95] width 6 height 6
click at [200, 109] on icon at bounding box center [202, 109] width 6 height 6
click at [207, 122] on th "We" at bounding box center [211, 121] width 11 height 11
click at [199, 106] on div "September January February March April May June July August September October N…" at bounding box center [190, 109] width 29 height 6
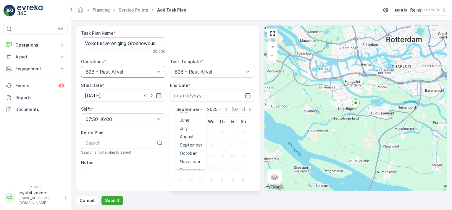
scroll to position [45, 0]
click at [197, 162] on span "December" at bounding box center [190, 164] width 21 height 6
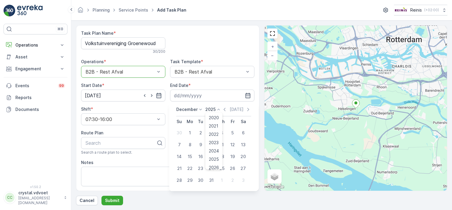
click at [218, 110] on icon at bounding box center [219, 109] width 6 height 6
click at [223, 129] on ul "2020 2021 2022 2023 2024 2025 2026 2027 2028 2029 2030" at bounding box center [213, 140] width 17 height 57
drag, startPoint x: 223, startPoint y: 129, endPoint x: 218, endPoint y: 165, distance: 36.2
click at [218, 165] on ul "2020 2021 2022 2023 2024 2025 2026 2027 2028 2029 2030" at bounding box center [213, 140] width 17 height 57
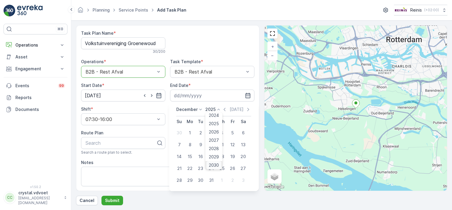
click at [210, 166] on span "2030" at bounding box center [214, 165] width 10 height 6
click at [199, 181] on div "31" at bounding box center [200, 179] width 9 height 9
type input "[DATE]"
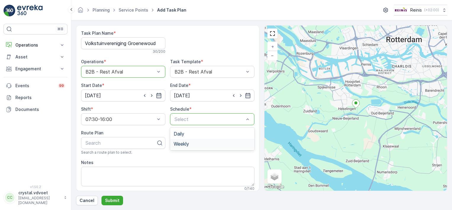
click at [199, 142] on div "Weekly" at bounding box center [212, 143] width 77 height 5
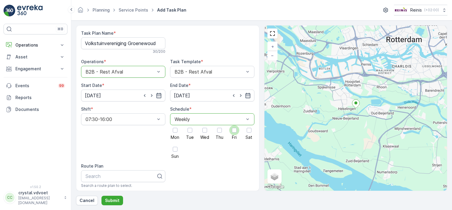
click at [234, 131] on div at bounding box center [234, 130] width 5 height 5
click at [234, 125] on input "Fri" at bounding box center [234, 125] width 0 height 0
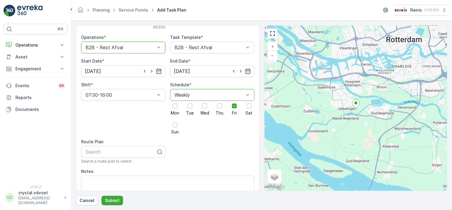
scroll to position [30, 0]
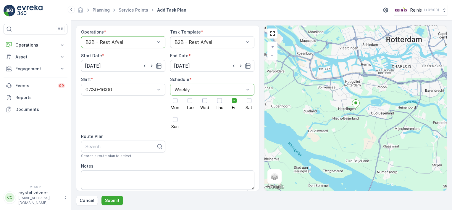
click at [257, 152] on div "Task Plan Name * Volkstuinvereniging Groenewoud 30 / 200 Operations * option B2…" at bounding box center [167, 107] width 183 height 165
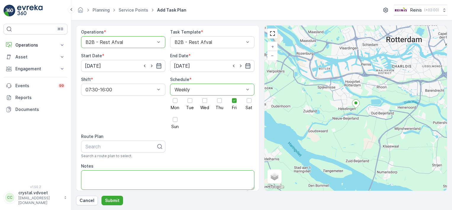
drag, startPoint x: 122, startPoint y: 176, endPoint x: 103, endPoint y: 174, distance: 18.8
click at [103, 174] on textarea "Notes" at bounding box center [167, 180] width 173 height 20
type textarea "3x 1100 ltr rest"
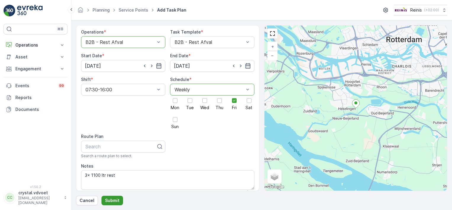
click at [109, 200] on p "Submit" at bounding box center [112, 200] width 14 height 6
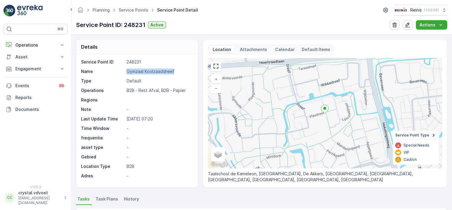
drag, startPoint x: 175, startPoint y: 72, endPoint x: 127, endPoint y: 71, distance: 48.8
click at [127, 71] on p "Gymzaal Koolzaaddreef" at bounding box center [159, 71] width 65 height 6
copy p "Gymzaal Koolzaaddreef"
click at [102, 199] on span "Task Plans" at bounding box center [107, 199] width 22 height 6
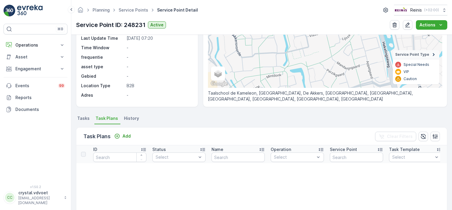
scroll to position [85, 0]
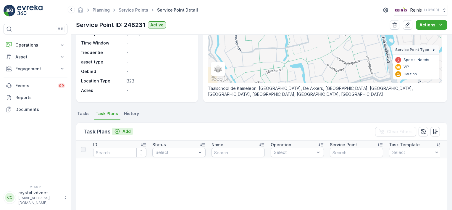
click at [124, 131] on p "Add" at bounding box center [127, 131] width 8 height 6
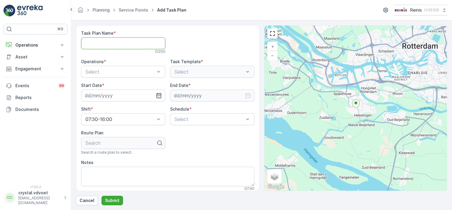
paste Name "Gymzaal Koolzaaddreef"
type Name "Gymzaal Koolzaaddreef"
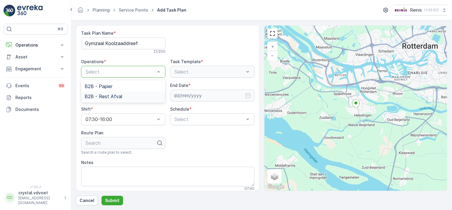
click at [113, 95] on span "B2B - Rest Afval" at bounding box center [104, 96] width 38 height 5
click at [157, 96] on icon "button" at bounding box center [159, 95] width 6 height 6
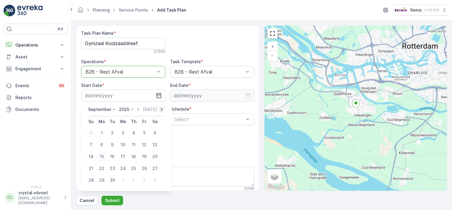
click at [159, 108] on icon "button" at bounding box center [162, 109] width 6 height 6
click at [145, 147] on div "10" at bounding box center [144, 144] width 9 height 9
type input "[DATE]"
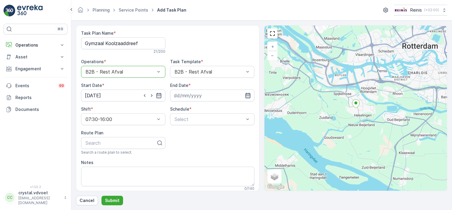
click at [246, 94] on icon "button" at bounding box center [248, 95] width 6 height 6
click at [199, 109] on icon at bounding box center [202, 109] width 6 height 6
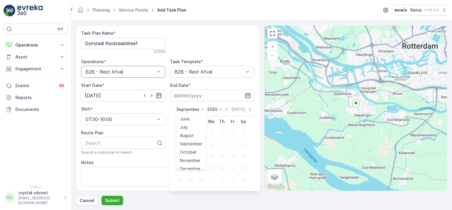
scroll to position [45, 0]
click span "December"
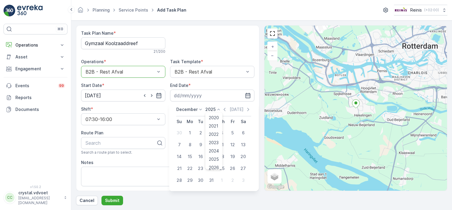
click icon
click span "2030"
click div "31"
type input "31.12.2030"
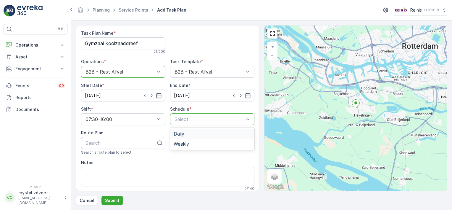
click div "Daily"
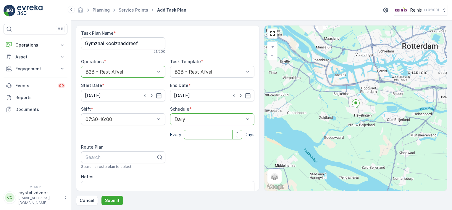
click input "number"
type input "14"
click div "Task Plan Name * Gymzaal Koolzaaddreef 21 / 200 Operations * option B2B - Rest …"
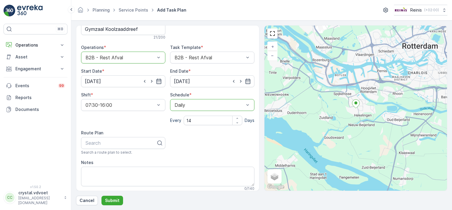
scroll to position [20, 0]
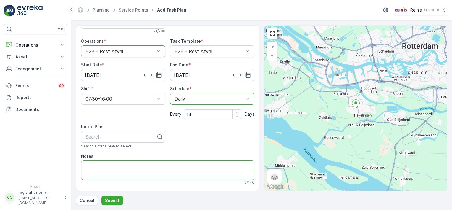
click textarea "Notes"
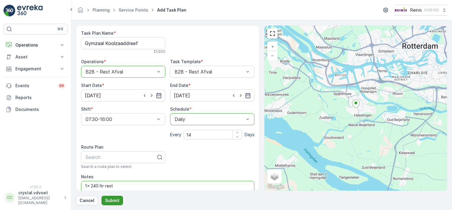
type textarea "1x 240 ltr rest"
click p "Submit"
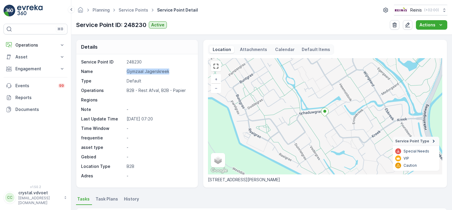
drag, startPoint x: 166, startPoint y: 73, endPoint x: 124, endPoint y: 72, distance: 41.4
click at [124, 72] on div "Name Gymzaal Jagerskreek" at bounding box center [136, 71] width 111 height 6
copy div "Gymzaal Jagerskreek"
click at [104, 200] on span "Task Plans" at bounding box center [107, 199] width 22 height 6
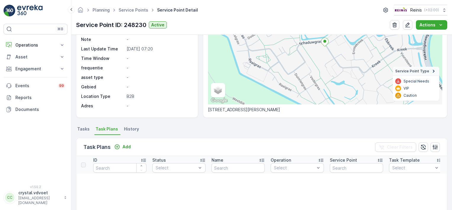
scroll to position [73, 0]
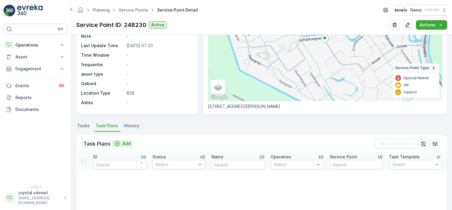
click at [122, 143] on div "Add" at bounding box center [122, 143] width 17 height 6
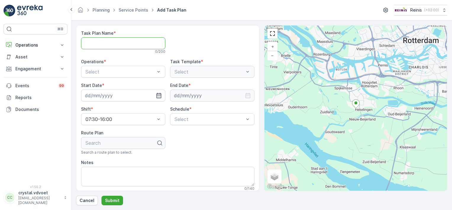
paste Name "Gymzaal Jagerskreek"
type Name "Gymzaal Jagerskreek"
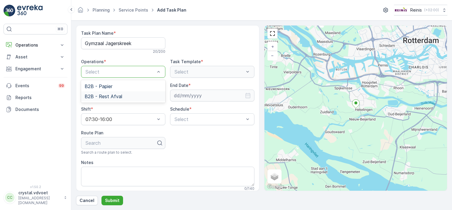
click at [118, 94] on span "B2B - Rest Afval" at bounding box center [104, 96] width 38 height 5
click at [149, 95] on input at bounding box center [123, 95] width 84 height 12
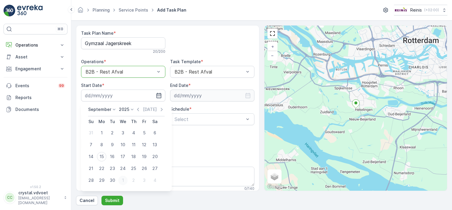
click at [122, 179] on div "1" at bounding box center [122, 179] width 9 height 9
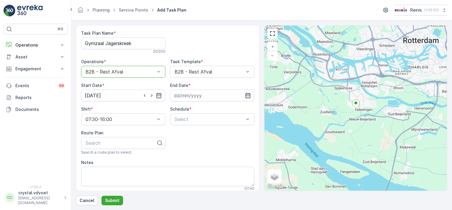
click at [249, 96] on icon "button" at bounding box center [248, 95] width 6 height 6
click at [156, 96] on icon "button" at bounding box center [159, 95] width 6 height 6
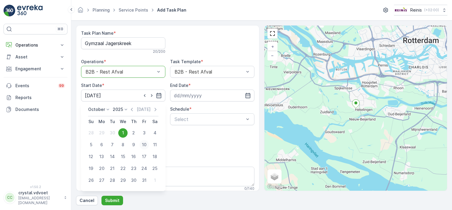
click at [146, 144] on div "10" at bounding box center [144, 144] width 9 height 9
type input "[DATE]"
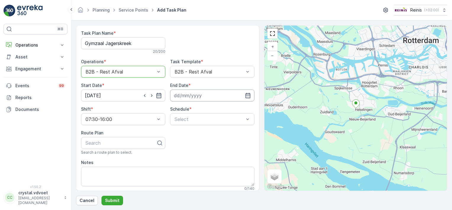
click at [247, 98] on input at bounding box center [212, 95] width 84 height 12
click at [203, 108] on icon at bounding box center [202, 109] width 6 height 6
drag, startPoint x: 206, startPoint y: 119, endPoint x: 206, endPoint y: 155, distance: 35.8
click at [206, 155] on ul "January February March April May June July August September October November De…" at bounding box center [191, 140] width 30 height 57
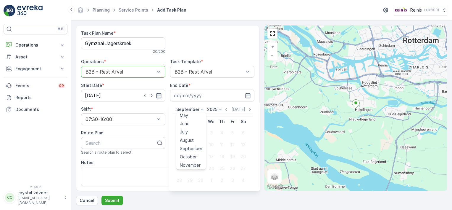
scroll to position [45, 0]
click at [199, 164] on span "December" at bounding box center [190, 164] width 21 height 6
click at [218, 105] on div "[DATE] [DATE] Su Mo Tu We Th Fr Sa 30 1 2 3 4 5 6 7 8 9 10 11 12 13 14 15 16 17…" at bounding box center [213, 145] width 89 height 89
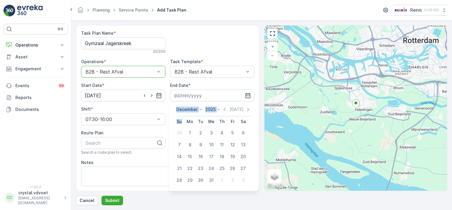
click at [218, 105] on div "[DATE] [DATE] Su Mo Tu We Th Fr Sa 30 1 2 3 4 5 6 7 8 9 10 11 12 13 14 15 16 17…" at bounding box center [213, 145] width 89 height 89
drag, startPoint x: 218, startPoint y: 105, endPoint x: 217, endPoint y: 109, distance: 3.6
click at [217, 109] on icon at bounding box center [219, 109] width 6 height 6
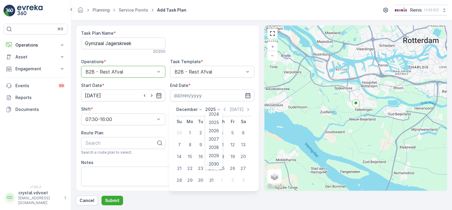
click at [214, 167] on div "2030" at bounding box center [214, 163] width 15 height 8
click at [200, 180] on div "31" at bounding box center [200, 179] width 9 height 9
type input "[DATE]"
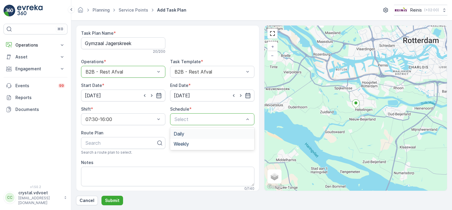
click at [195, 134] on div "Daily" at bounding box center [212, 133] width 77 height 5
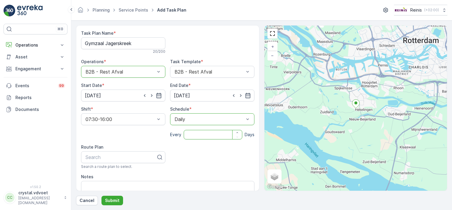
click at [194, 135] on input "number" at bounding box center [213, 134] width 59 height 9
type input "14"
click at [88, 184] on textarea "Notes" at bounding box center [167, 191] width 173 height 20
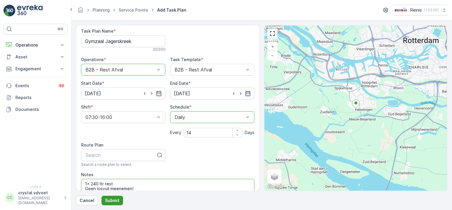
type textarea "1x 240 ltr rest Geen losvuil meenemen!"
click at [117, 200] on p "Submit" at bounding box center [112, 200] width 14 height 6
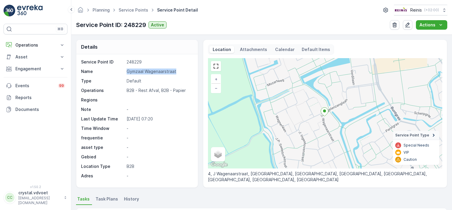
drag, startPoint x: 176, startPoint y: 71, endPoint x: 128, endPoint y: 72, distance: 48.8
click at [128, 72] on p "Gymzaal Wagenaarstraat" at bounding box center [159, 71] width 65 height 6
copy p "Gymzaal Wagenaarstraat"
click at [109, 199] on span "Task Plans" at bounding box center [107, 199] width 22 height 6
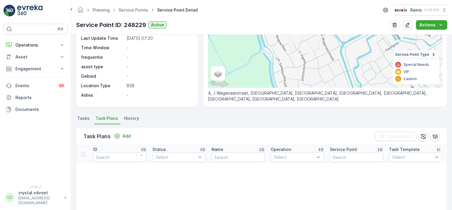
scroll to position [81, 0]
click at [123, 136] on p "Add" at bounding box center [127, 135] width 8 height 6
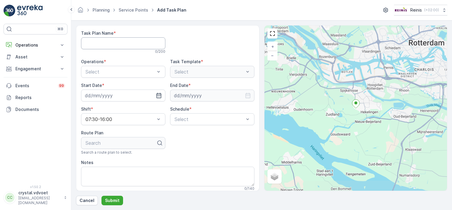
click at [104, 43] on Name "Task Plan Name" at bounding box center [123, 43] width 84 height 12
paste Name "Gymzaal Wagenaarstraat"
type Name "Gymzaal Wagenaarstraat"
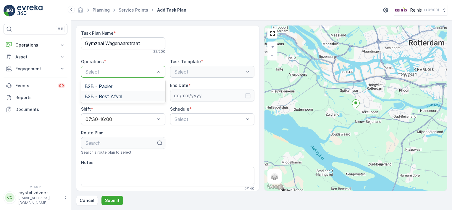
click at [114, 96] on span "B2B - Rest Afval" at bounding box center [104, 96] width 38 height 5
click at [157, 96] on icon "button" at bounding box center [159, 95] width 6 height 6
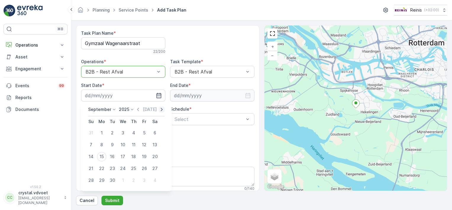
click at [159, 108] on icon "button" at bounding box center [162, 109] width 6 height 6
click at [144, 144] on div "10" at bounding box center [144, 144] width 9 height 9
type input "[DATE]"
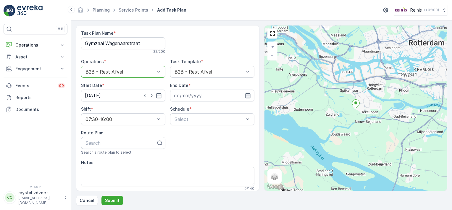
click at [246, 96] on icon "button" at bounding box center [248, 95] width 6 height 6
click at [200, 109] on icon at bounding box center [202, 109] width 6 height 6
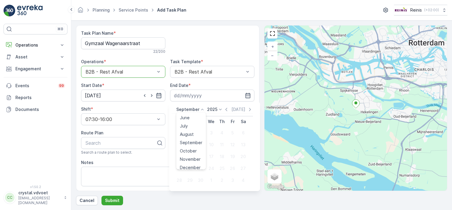
scroll to position [45, 0]
click at [192, 165] on span "December" at bounding box center [190, 164] width 21 height 6
click at [218, 109] on icon at bounding box center [218, 109] width 3 height 1
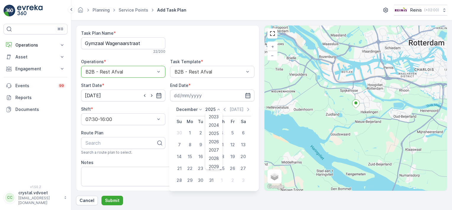
scroll to position [37, 0]
click at [216, 162] on span "2030" at bounding box center [214, 164] width 10 height 6
click at [201, 180] on div "31" at bounding box center [200, 179] width 9 height 9
type input "[DATE]"
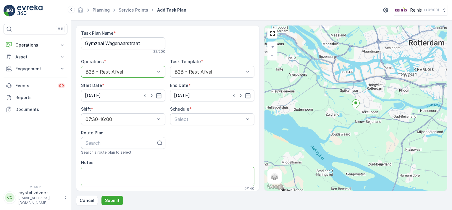
click at [97, 173] on textarea "Notes" at bounding box center [167, 176] width 173 height 20
type textarea "1x 240 ltr rest"
click at [209, 114] on div "Select" at bounding box center [212, 119] width 84 height 12
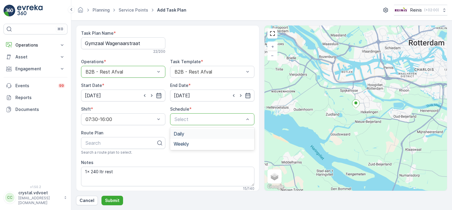
click at [188, 137] on div "Daily" at bounding box center [212, 133] width 84 height 10
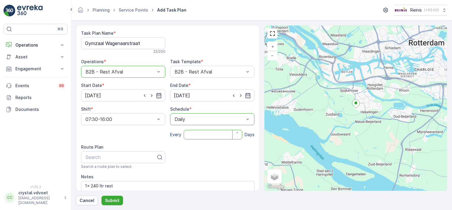
click at [188, 136] on input "number" at bounding box center [213, 134] width 59 height 9
type input "14"
click at [138, 185] on textarea "1x 240 ltr rest" at bounding box center [167, 191] width 173 height 20
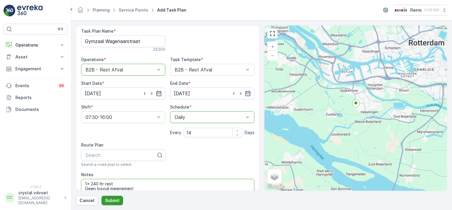
type textarea "1x 240 ltr rest Geen losvuil meenemen!"
click at [109, 202] on p "Submit" at bounding box center [112, 200] width 14 height 6
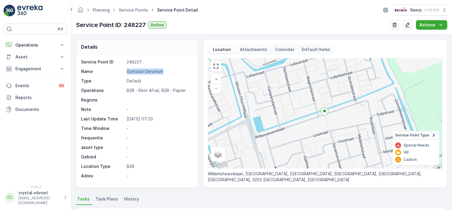
drag, startPoint x: 164, startPoint y: 71, endPoint x: 128, endPoint y: 71, distance: 35.8
click at [128, 71] on p "Gymzaal Geranium" at bounding box center [159, 71] width 65 height 6
copy p "Gymzaal Geranium"
click at [107, 199] on span "Task Plans" at bounding box center [107, 199] width 22 height 6
drag, startPoint x: 450, startPoint y: 75, endPoint x: 449, endPoint y: 91, distance: 16.9
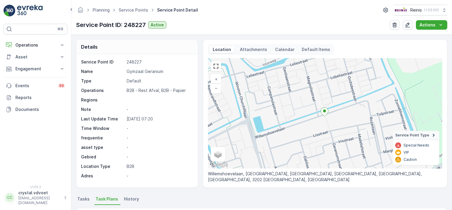
click at [449, 91] on div "Details Service Point ID 248227 Name Gymzaal Geranium Type Default Operations B…" at bounding box center [261, 122] width 381 height 175
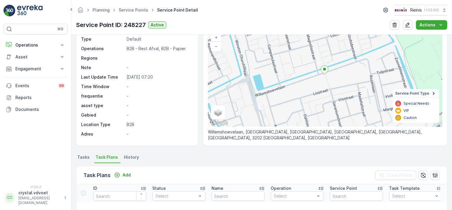
scroll to position [48, 0]
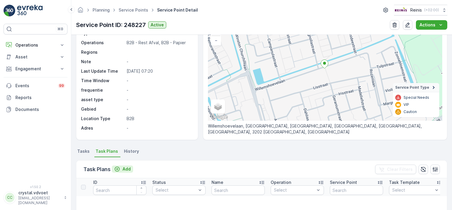
click at [128, 170] on p "Add" at bounding box center [127, 169] width 8 height 6
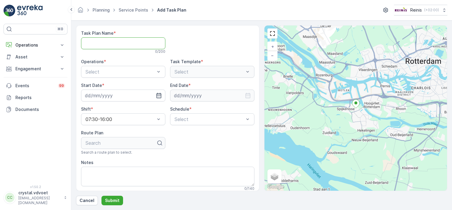
paste Name "Gymzaal Geranium"
type Name "Gymzaal Geranium"
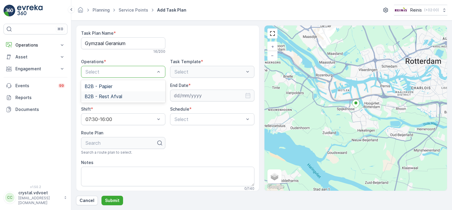
click at [129, 97] on div "B2B - Rest Afval" at bounding box center [123, 96] width 77 height 5
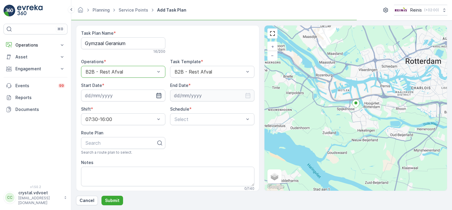
click at [156, 97] on icon "button" at bounding box center [159, 95] width 6 height 6
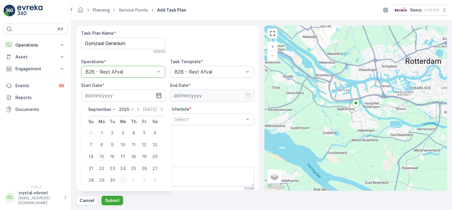
click at [122, 180] on div "1" at bounding box center [122, 179] width 9 height 9
type input "[DATE]"
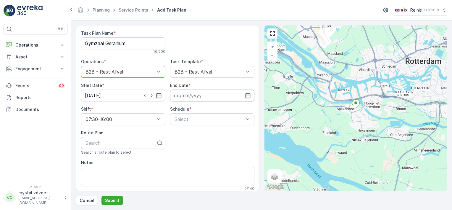
click at [237, 97] on input at bounding box center [212, 95] width 84 height 12
click at [200, 109] on icon at bounding box center [202, 109] width 6 height 6
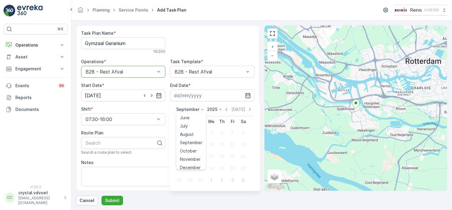
scroll to position [45, 0]
click at [196, 165] on span "December" at bounding box center [190, 164] width 21 height 6
click at [217, 108] on icon at bounding box center [219, 109] width 6 height 6
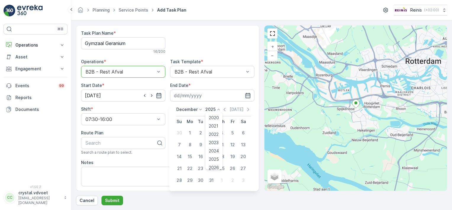
scroll to position [37, 0]
click at [218, 161] on span "2030" at bounding box center [214, 164] width 10 height 6
click at [201, 178] on div "31" at bounding box center [200, 179] width 9 height 9
type input "[DATE]"
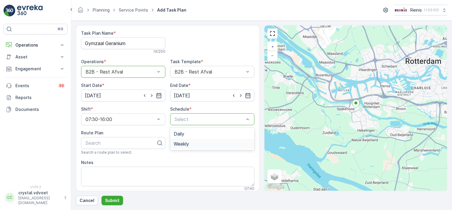
click at [192, 143] on div "Weekly" at bounding box center [212, 143] width 77 height 5
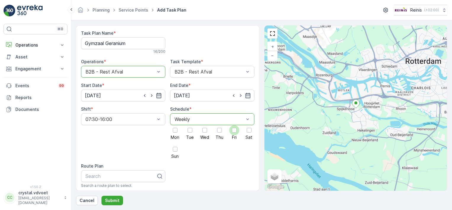
click at [233, 129] on div at bounding box center [234, 130] width 5 height 5
click at [234, 125] on input "Fri" at bounding box center [234, 125] width 0 height 0
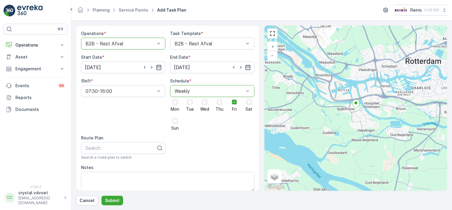
scroll to position [29, 0]
click at [84, 178] on textarea "Notes" at bounding box center [167, 181] width 173 height 20
type textarea "1x 240 ltr rest Geen losvuil meenemen"
click at [112, 205] on form "Task Plan Name * Gymzaal Geranium 16 / 200 Operations * option B2B - Rest Afval…" at bounding box center [261, 114] width 381 height 189
click at [112, 202] on p "Submit" at bounding box center [112, 200] width 14 height 6
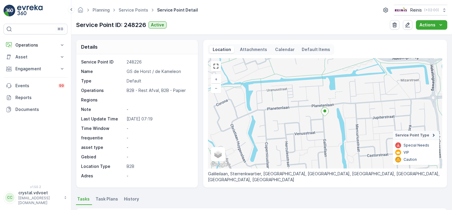
click at [390, 21] on div "Service Point ID: 248226 Active Actions" at bounding box center [261, 24] width 371 height 9
click at [394, 25] on icon "button" at bounding box center [395, 24] width 4 height 5
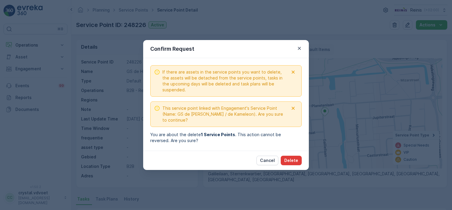
click at [292, 157] on p "Delete" at bounding box center [291, 160] width 14 height 6
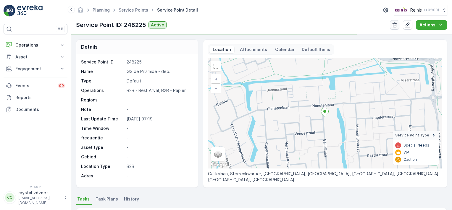
click button "button"
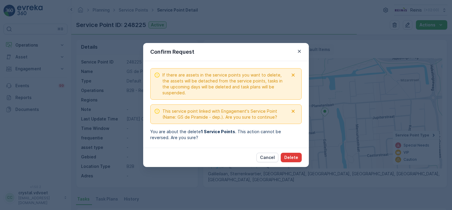
click p "Delete"
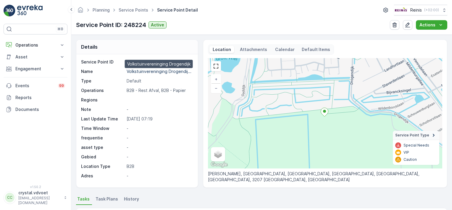
drag, startPoint x: 179, startPoint y: 70, endPoint x: 151, endPoint y: 60, distance: 29.7
drag, startPoint x: 151, startPoint y: 60, endPoint x: 141, endPoint y: 68, distance: 13.3
click at [141, 68] on div "Volkstuinvereninging Drogendij..." at bounding box center [159, 71] width 65 height 6
click at [190, 72] on p "Volkstuinvereninging Drogendij..." at bounding box center [159, 71] width 65 height 5
click at [185, 71] on p "Volkstuinvereninging Drogendij..." at bounding box center [159, 71] width 65 height 5
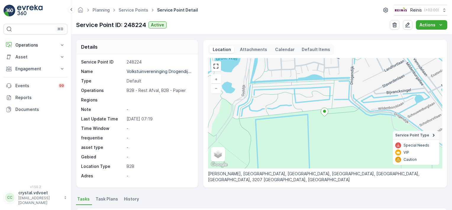
click at [102, 199] on span "Task Plans" at bounding box center [107, 199] width 22 height 6
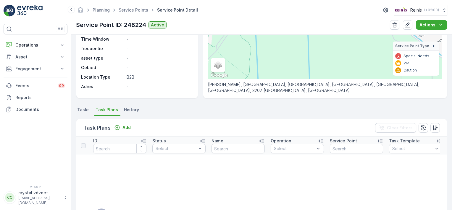
scroll to position [90, 0]
click at [127, 128] on p "Add" at bounding box center [127, 126] width 8 height 6
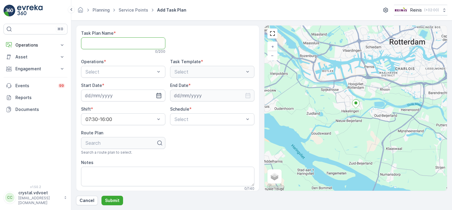
paste Name "Volkstuinvereninging Drogendijk"
click at [122, 43] on Name "Volkstuinvereninging Drogendijk" at bounding box center [123, 43] width 84 height 12
type Name "Volkstuinvereniging Drogendijk"
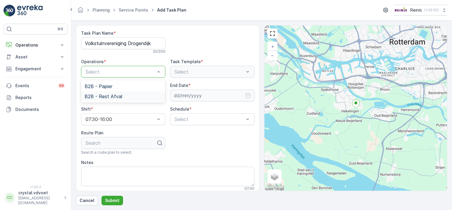
click at [121, 95] on div "B2B - Rest Afval" at bounding box center [123, 96] width 77 height 5
click at [160, 92] on icon "button" at bounding box center [159, 95] width 6 height 6
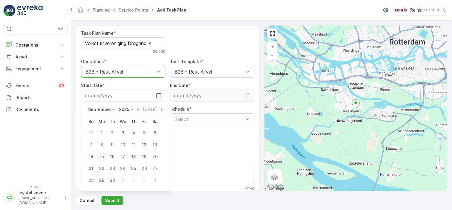
click at [124, 178] on div "1" at bounding box center [122, 179] width 9 height 9
type input "[DATE]"
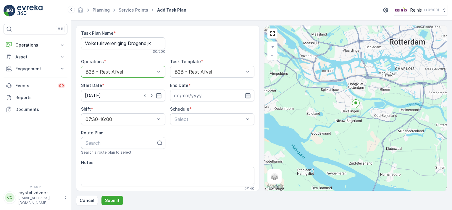
click at [246, 94] on icon "button" at bounding box center [248, 95] width 6 height 6
click at [200, 109] on icon at bounding box center [202, 109] width 6 height 6
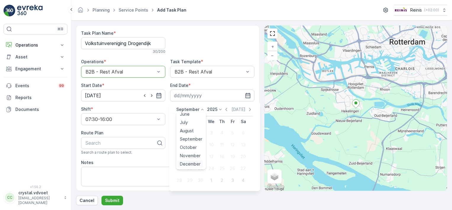
click at [196, 162] on span "December" at bounding box center [190, 164] width 21 height 6
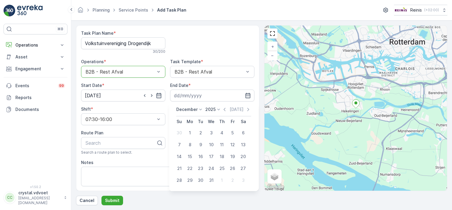
click at [217, 109] on icon at bounding box center [219, 109] width 6 height 6
click at [217, 163] on span "2030" at bounding box center [214, 164] width 10 height 6
click at [200, 183] on div "31" at bounding box center [200, 179] width 9 height 9
type input "[DATE]"
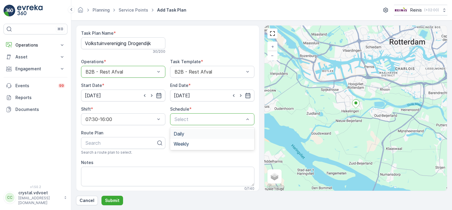
click at [236, 123] on div "Select" at bounding box center [212, 119] width 84 height 12
click at [202, 145] on div "Weekly" at bounding box center [212, 143] width 77 height 5
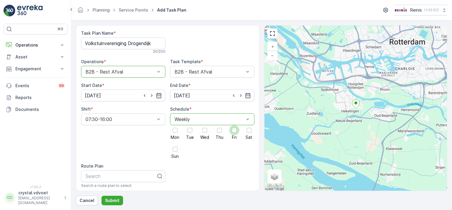
click at [230, 129] on div at bounding box center [234, 130] width 10 height 10
click at [234, 125] on input "Fri" at bounding box center [234, 125] width 0 height 0
drag, startPoint x: 257, startPoint y: 121, endPoint x: 256, endPoint y: 139, distance: 18.4
click at [256, 139] on div "Task Plan Name * Volkstuinvereniging Drogendijk 30 / 200 Operations * option B2…" at bounding box center [167, 107] width 183 height 165
drag, startPoint x: 256, startPoint y: 139, endPoint x: 231, endPoint y: 177, distance: 45.0
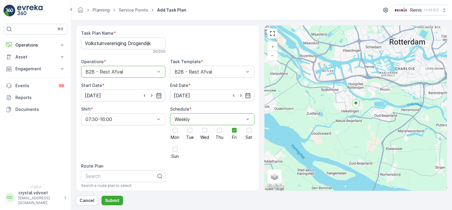
click at [231, 177] on div "Task Plan Name * Volkstuinvereniging Drogendijk 30 / 200 Operations * option B2…" at bounding box center [167, 138] width 173 height 217
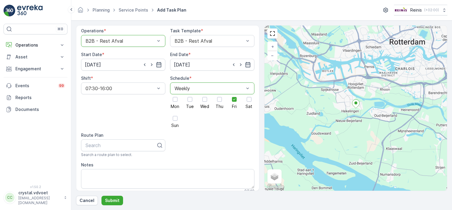
scroll to position [34, 0]
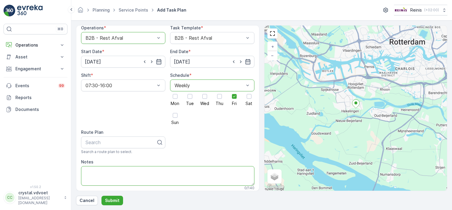
click at [136, 174] on textarea "Notes" at bounding box center [167, 176] width 173 height 20
type textarea "2x 1100 ltr rest"
click at [112, 202] on p "Submit" at bounding box center [112, 200] width 14 height 6
